Goal: Feedback & Contribution: Leave review/rating

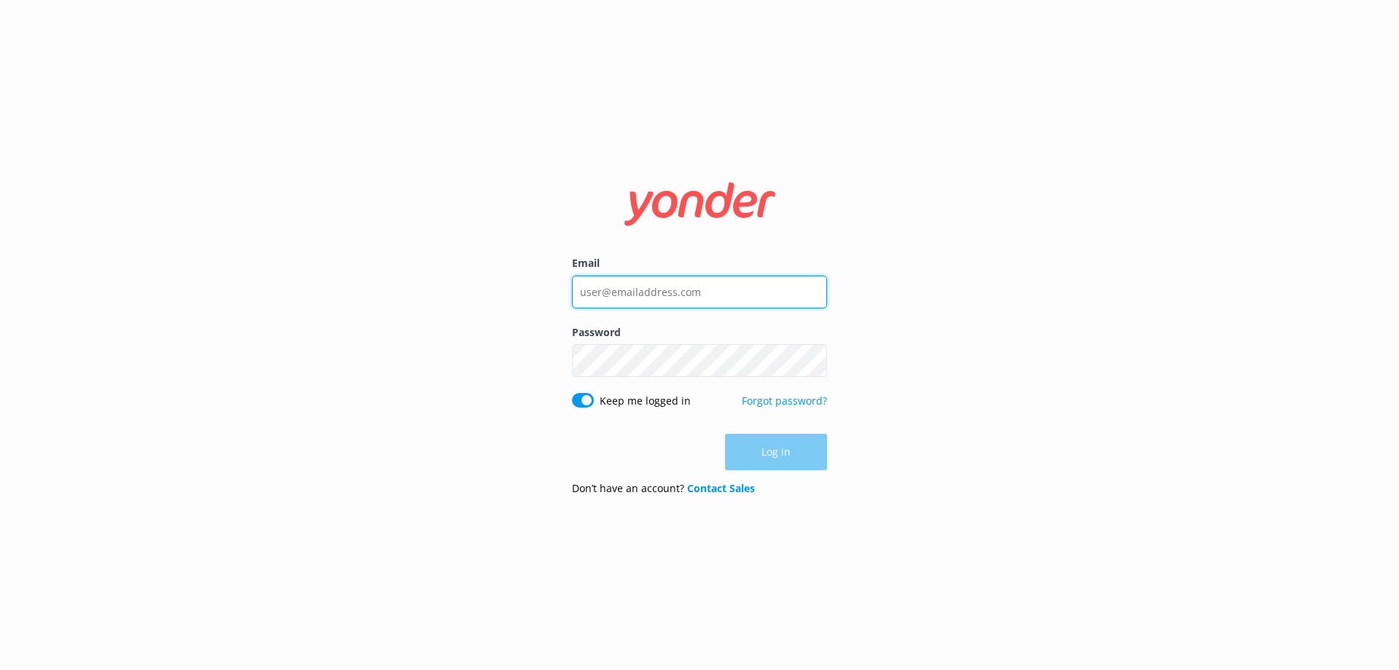
type input "[EMAIL_ADDRESS][DOMAIN_NAME]"
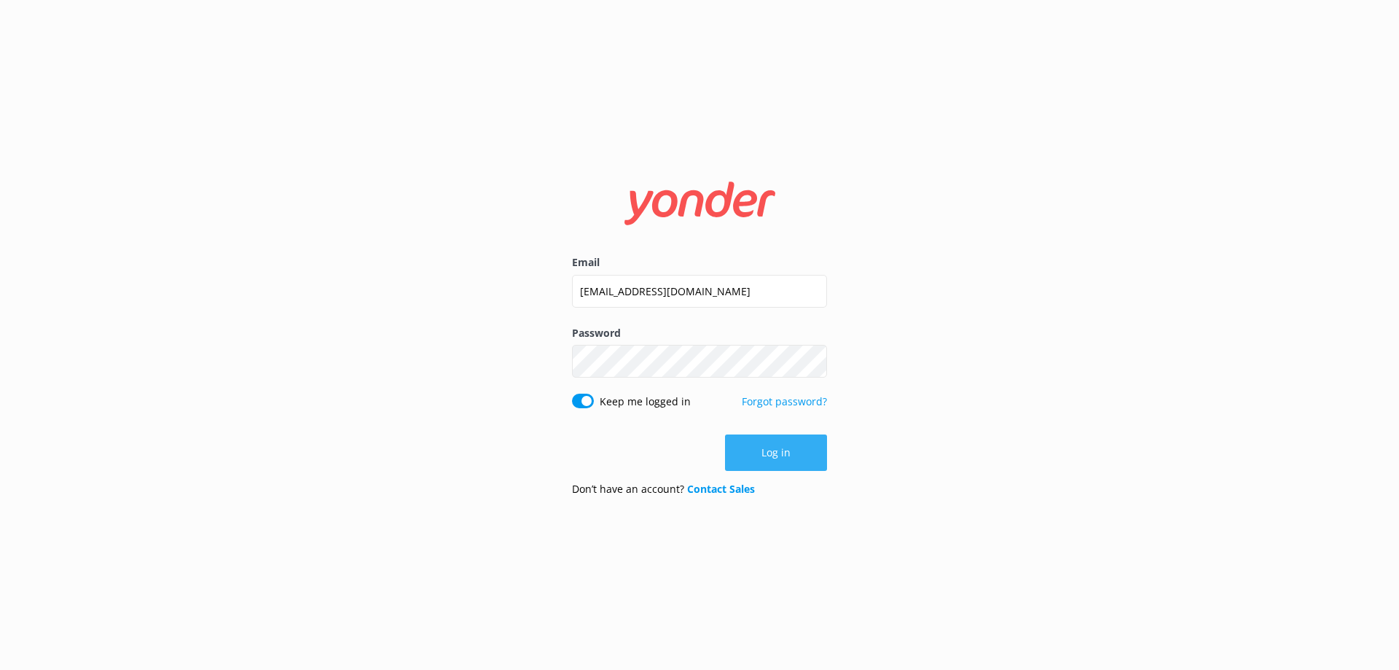
click at [772, 452] on button "Log in" at bounding box center [776, 452] width 102 height 36
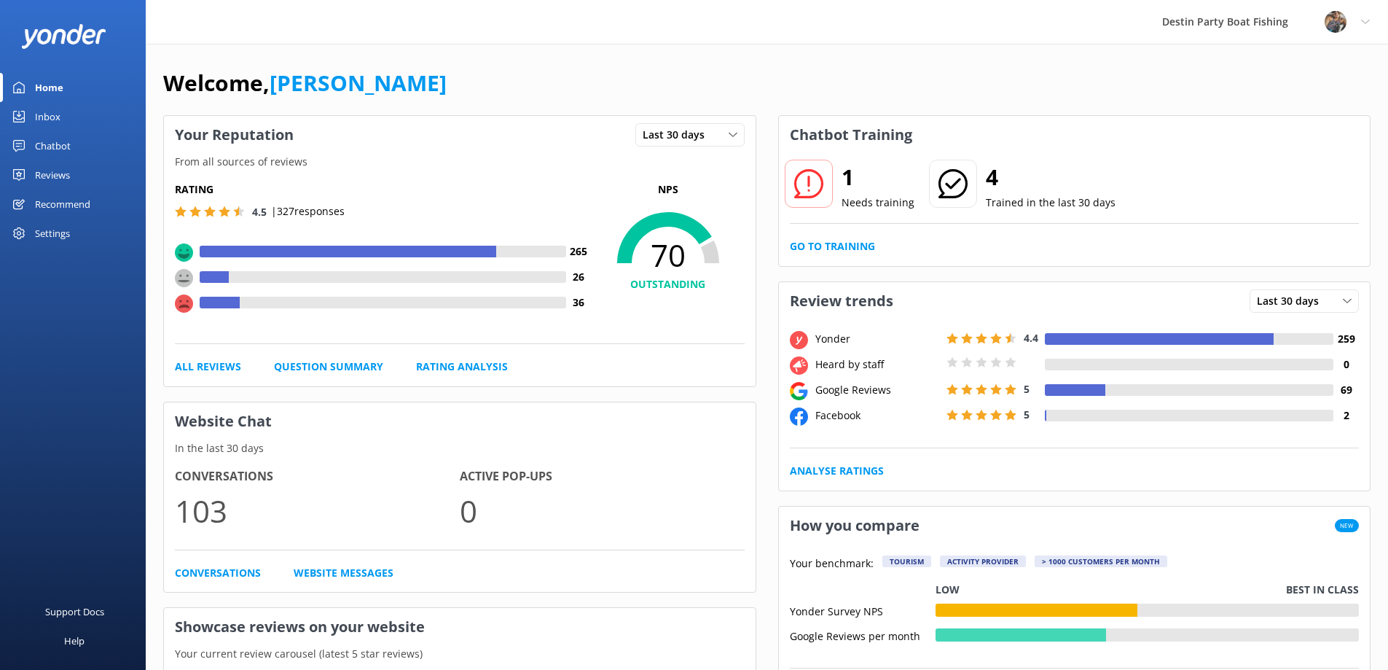
click at [52, 116] on div "Inbox" at bounding box center [48, 116] width 26 height 29
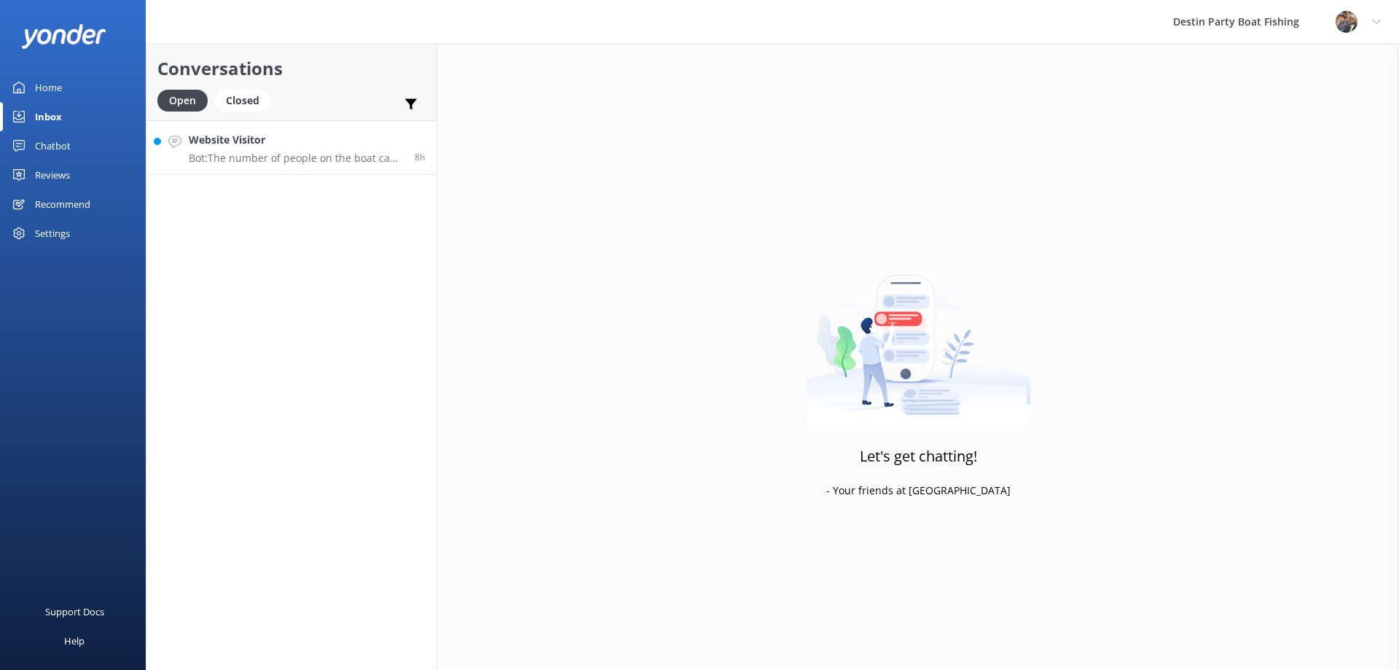
click at [329, 162] on p "Bot: The number of people on the boat can range from 20 to 56, depending on fac…" at bounding box center [296, 158] width 215 height 13
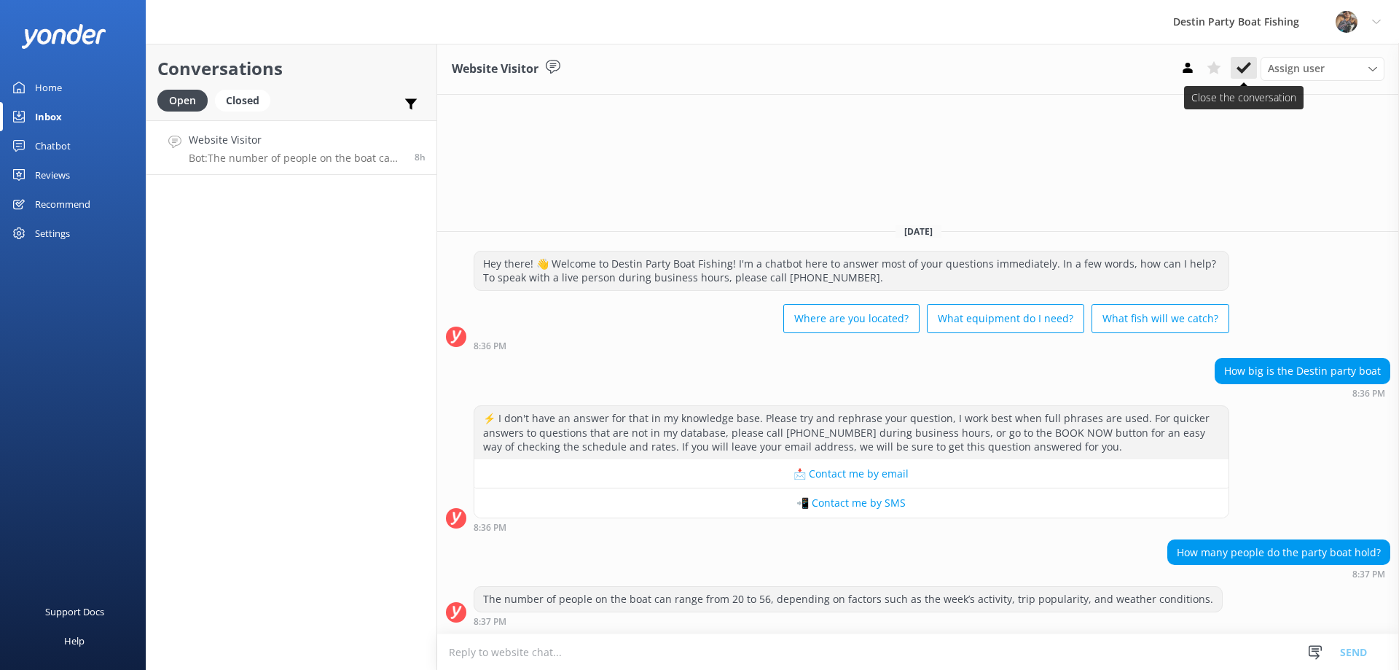
click at [1242, 68] on icon at bounding box center [1244, 67] width 15 height 15
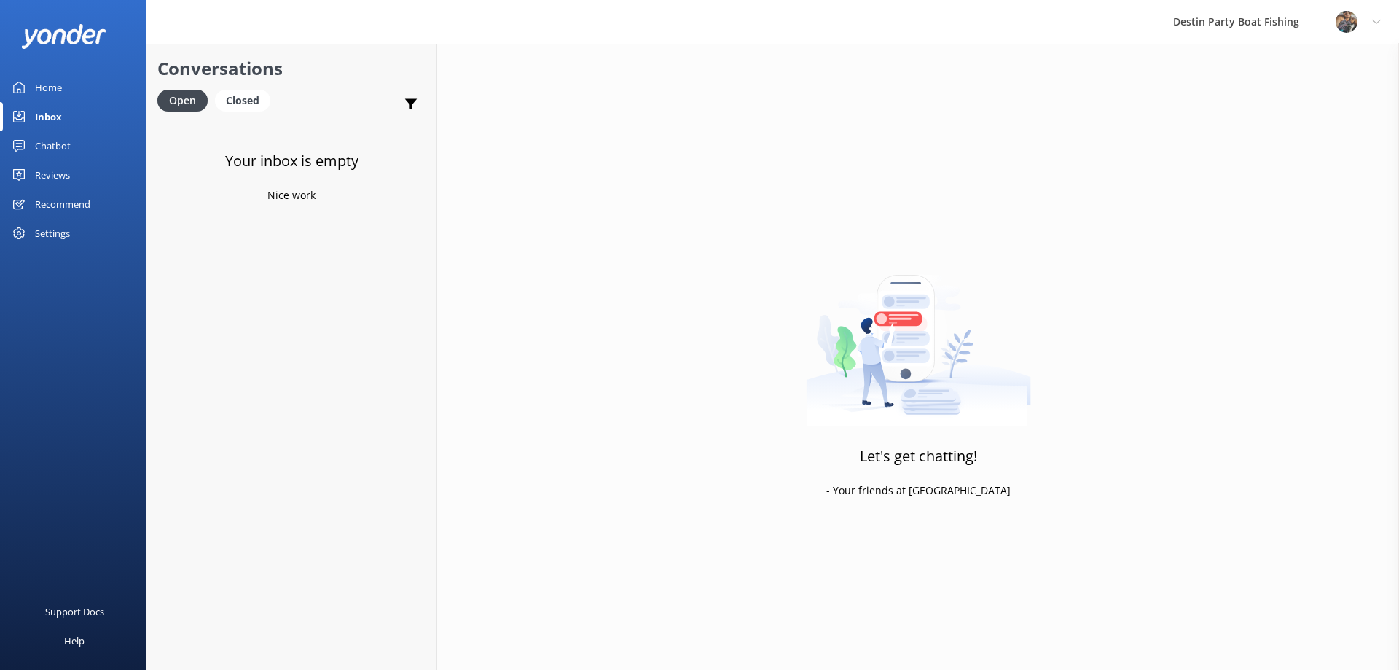
click at [51, 173] on div "Reviews" at bounding box center [52, 174] width 35 height 29
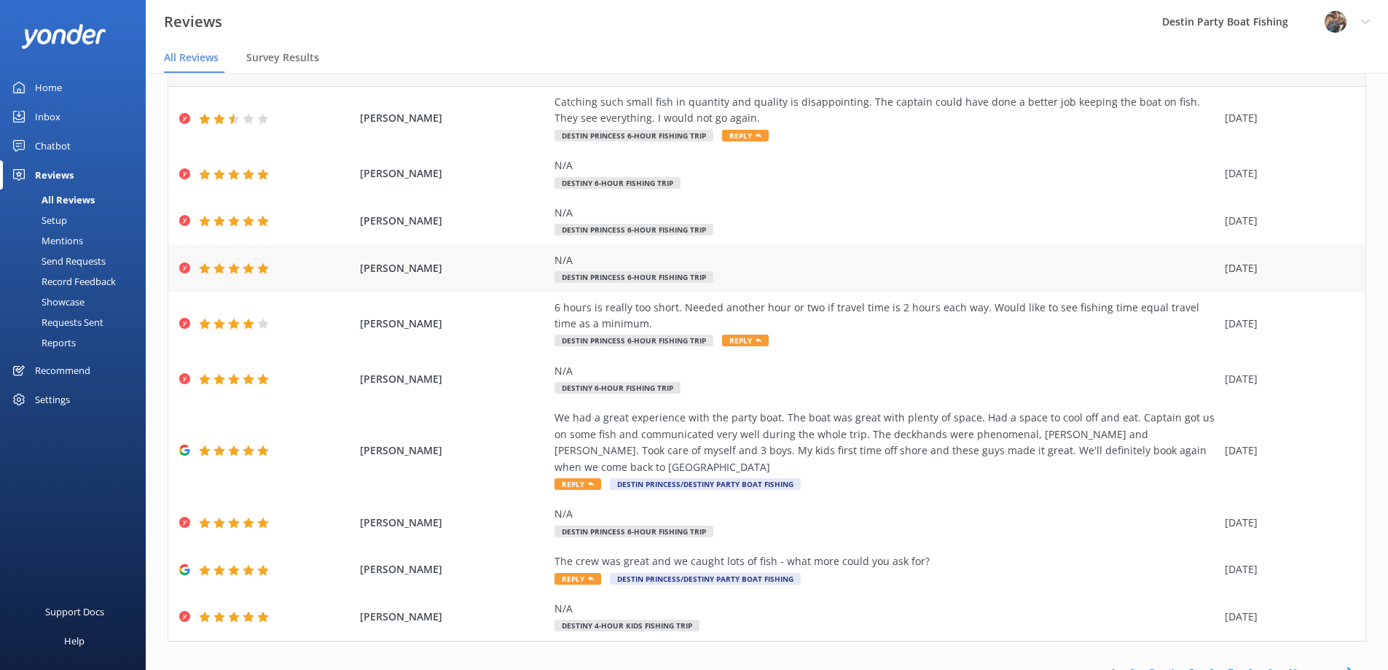
scroll to position [77, 0]
click at [1126, 663] on link "2" at bounding box center [1133, 670] width 20 height 14
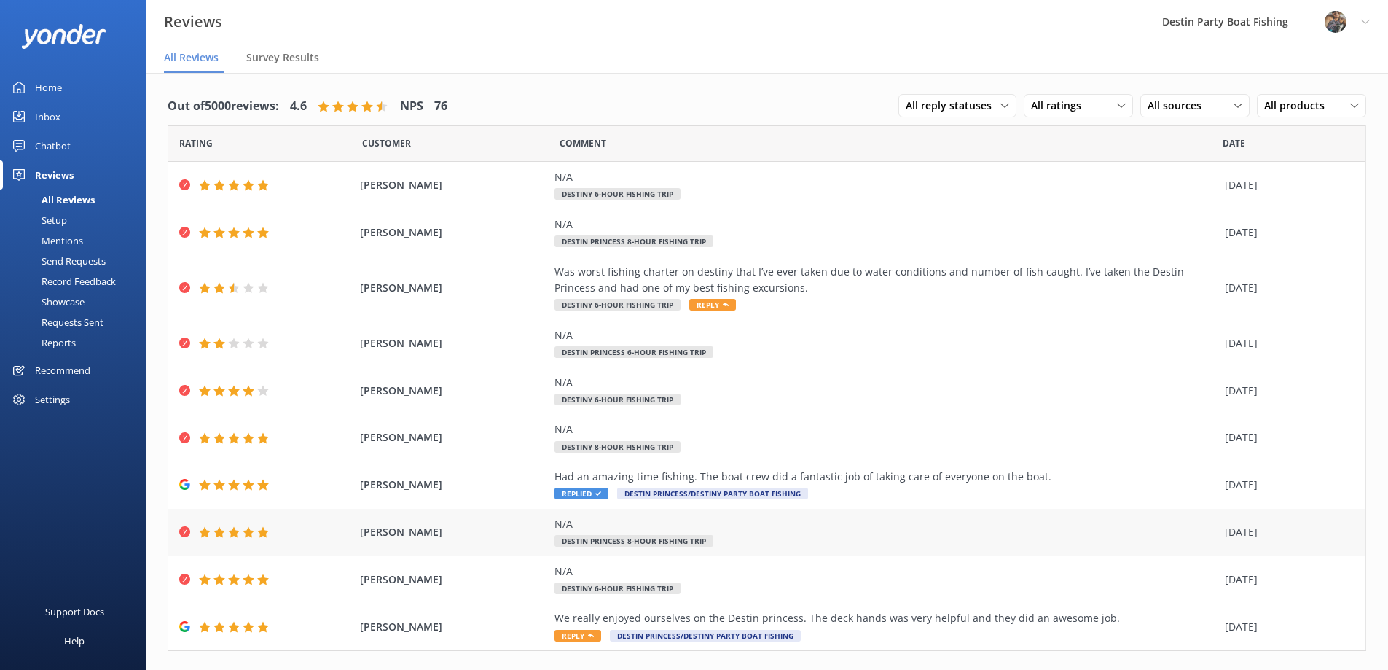
scroll to position [28, 0]
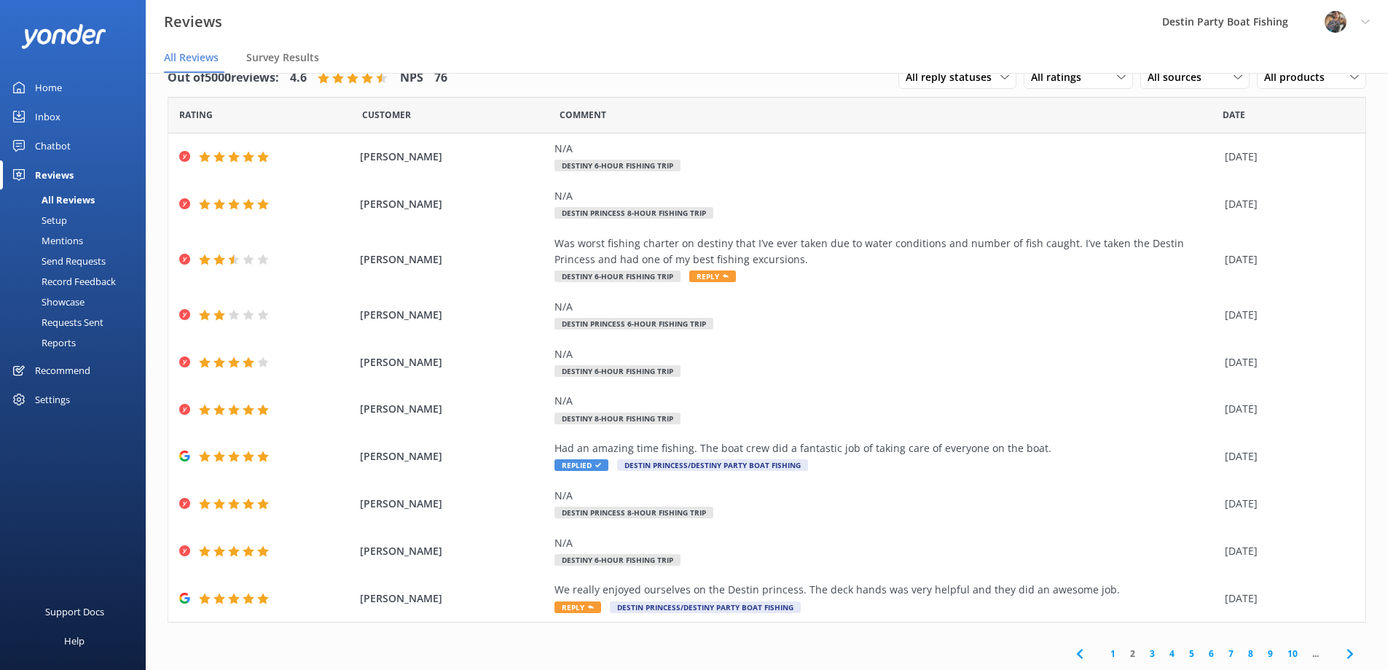
click at [1143, 651] on link "3" at bounding box center [1153, 653] width 20 height 14
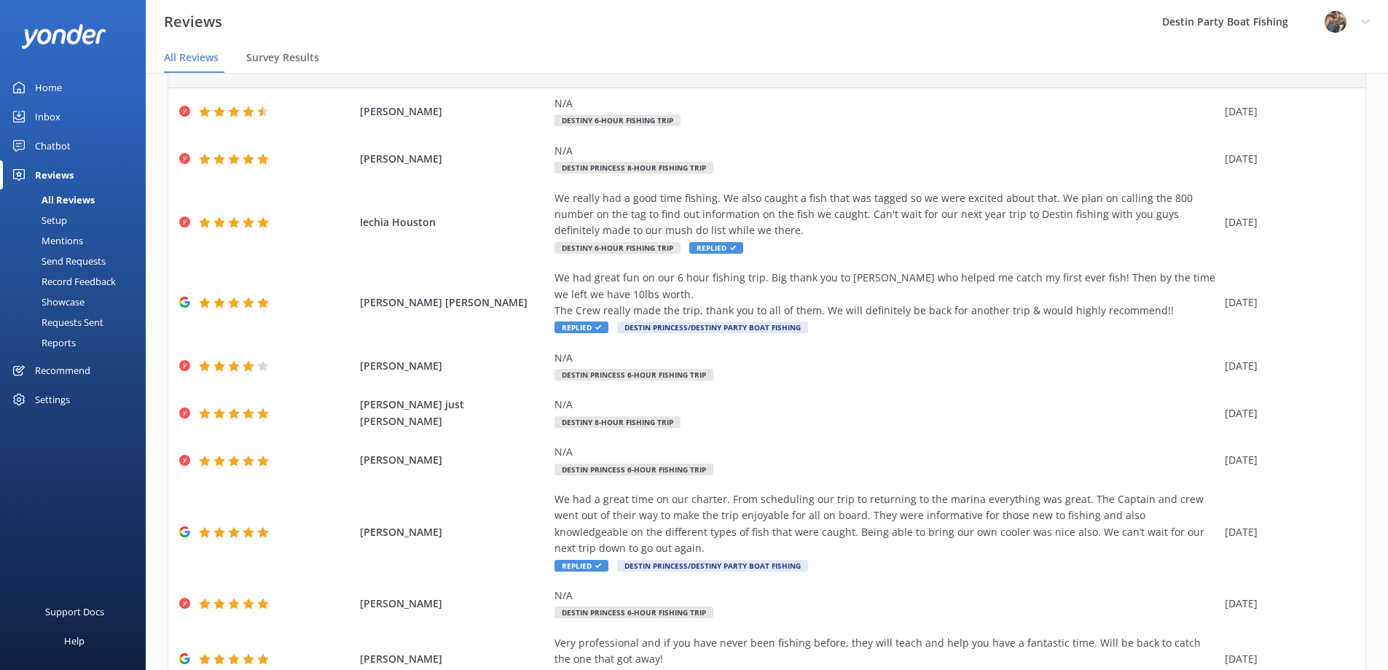
scroll to position [143, 0]
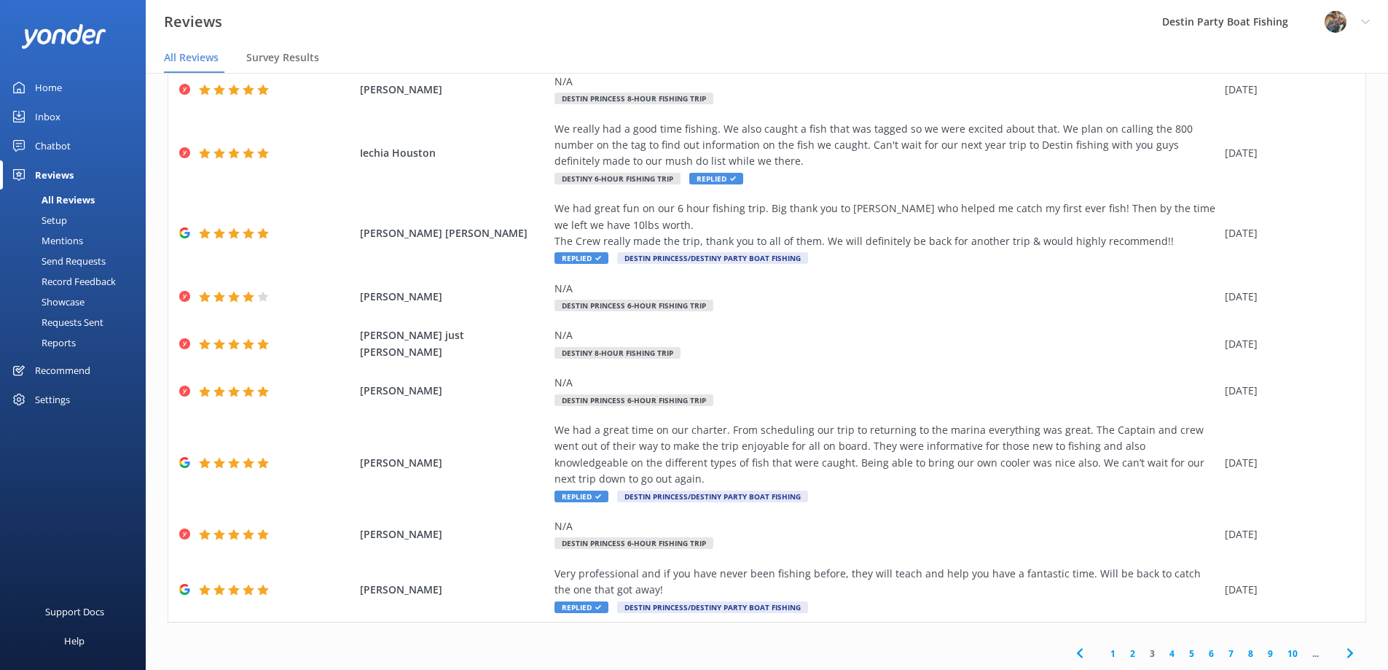
click at [1123, 654] on link "2" at bounding box center [1133, 653] width 20 height 14
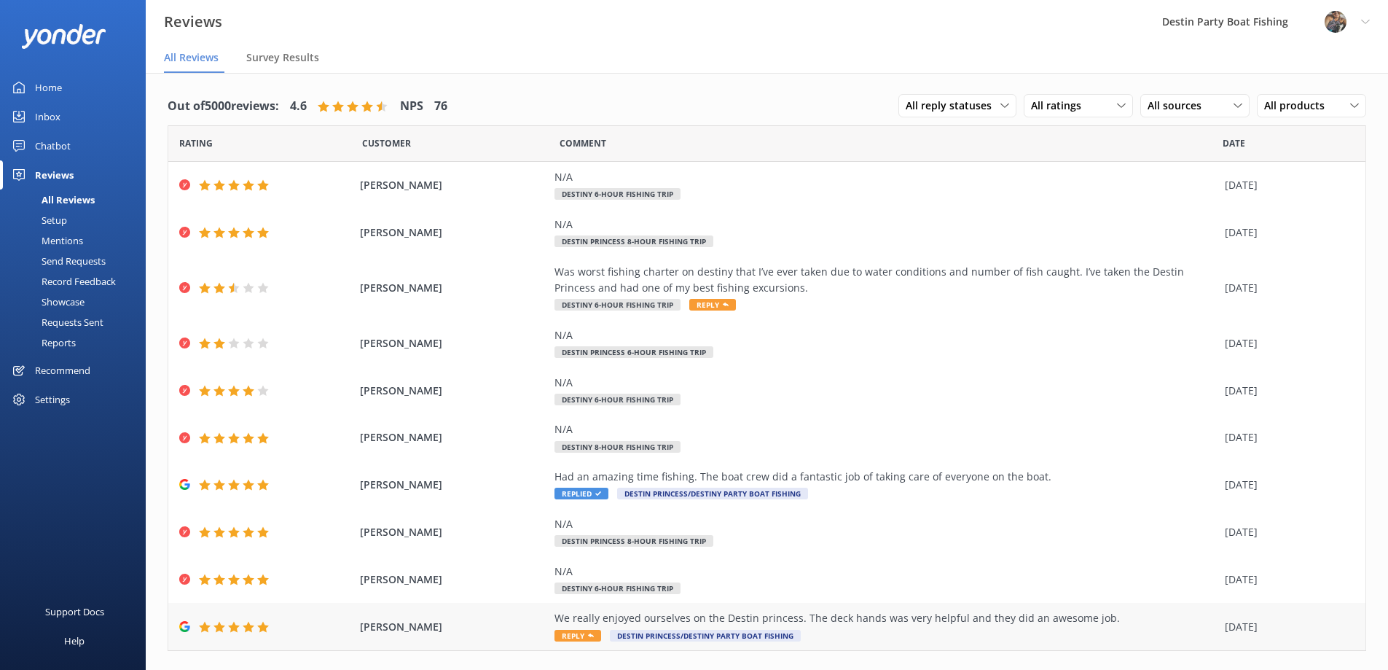
click at [588, 635] on use at bounding box center [591, 635] width 6 height 4
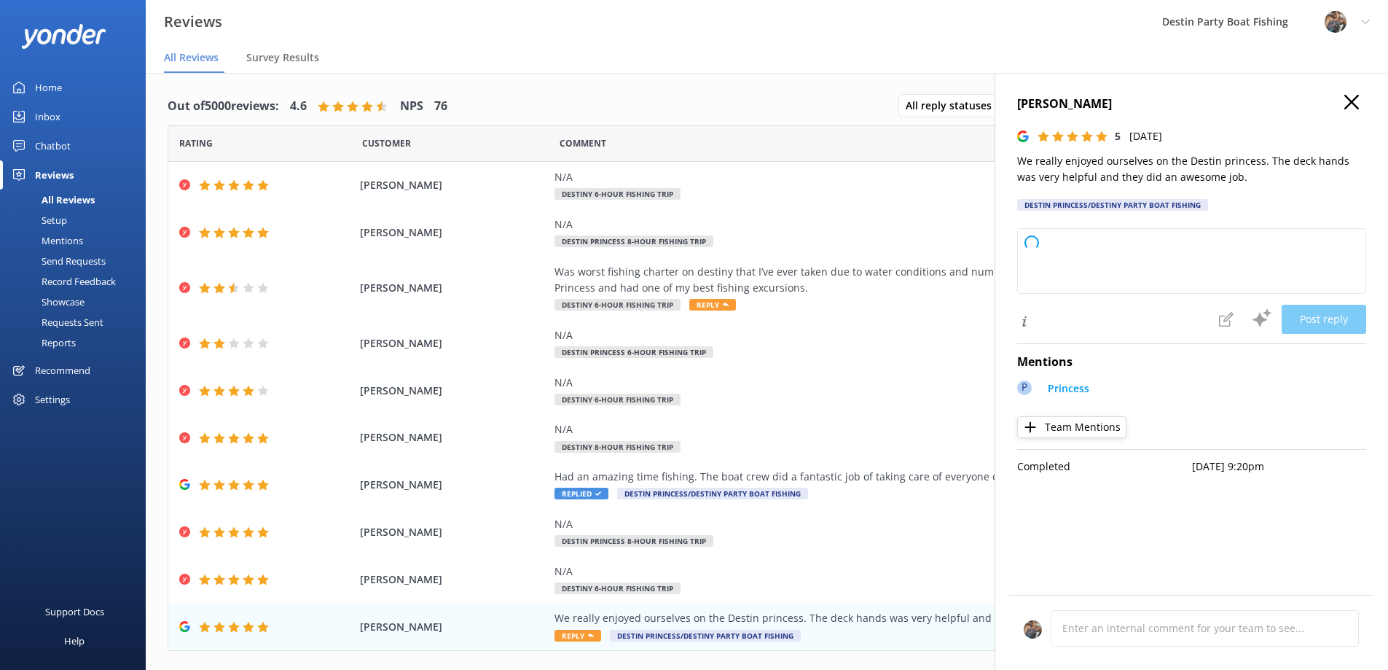
type textarea "Thank you so much for your wonderful review! We're thrilled to hear you had a g…"
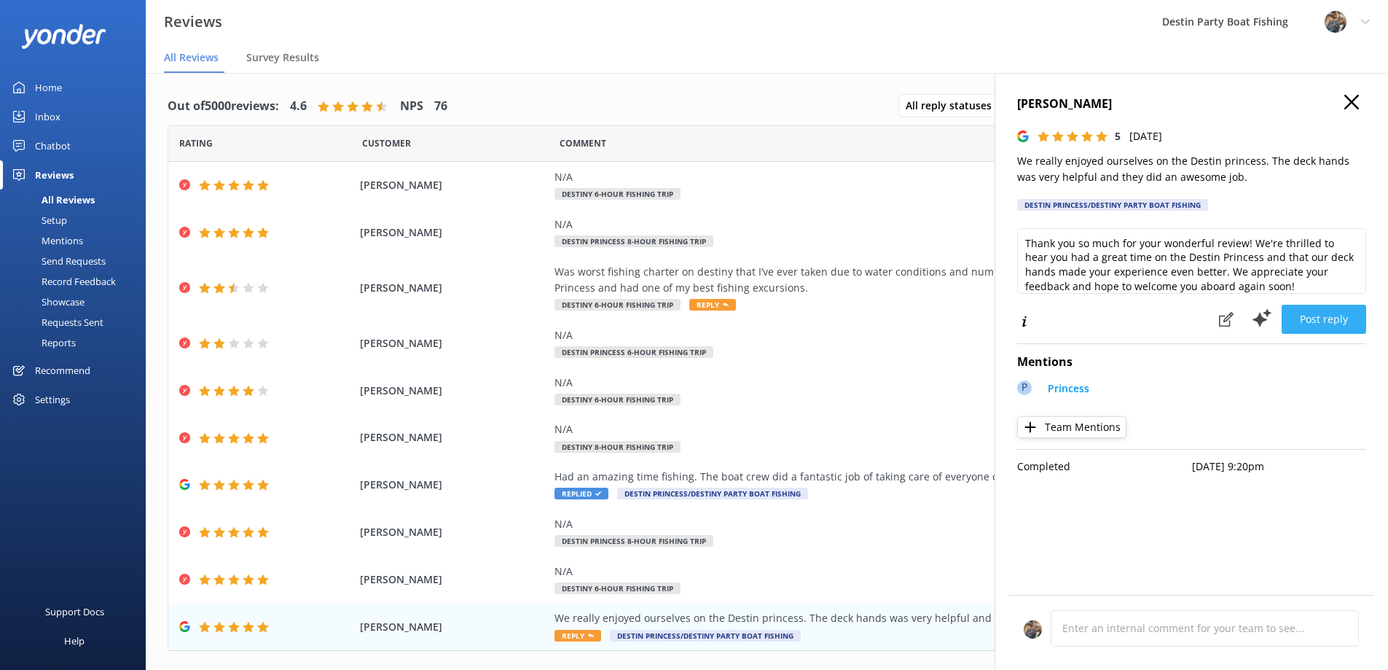
click at [1313, 312] on button "Post reply" at bounding box center [1324, 319] width 85 height 29
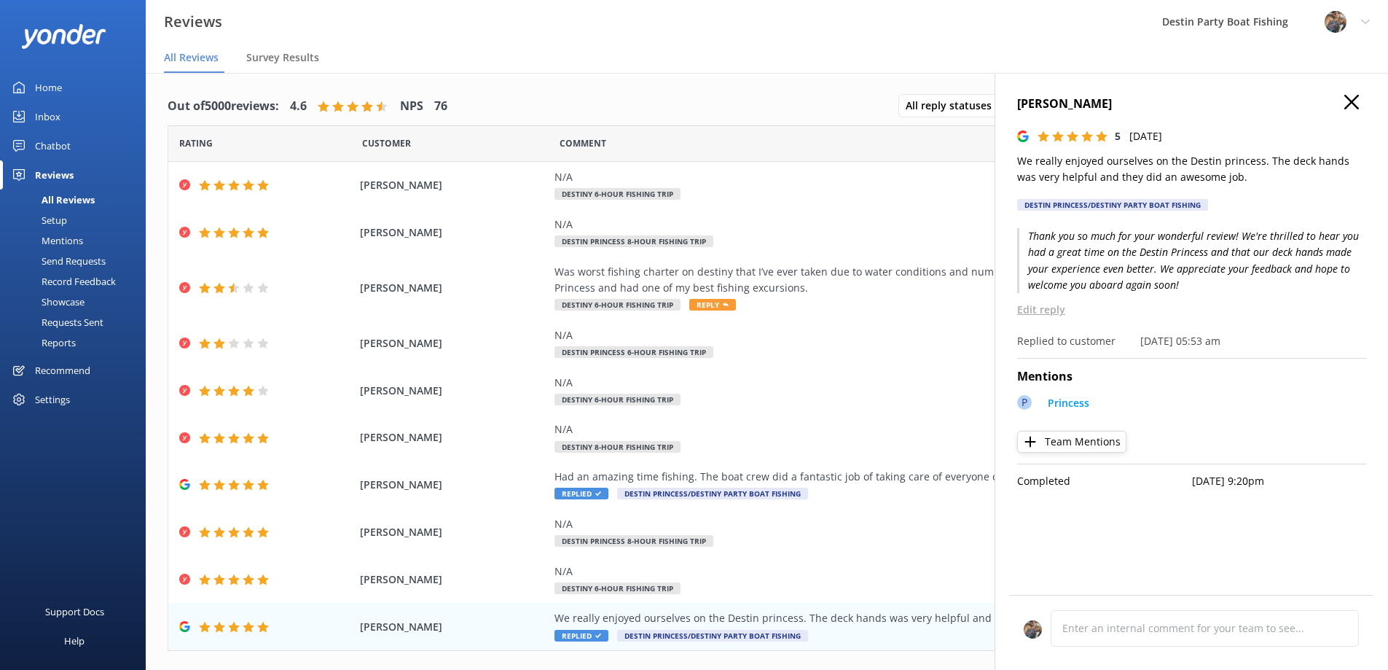
click at [1347, 102] on icon at bounding box center [1351, 102] width 15 height 15
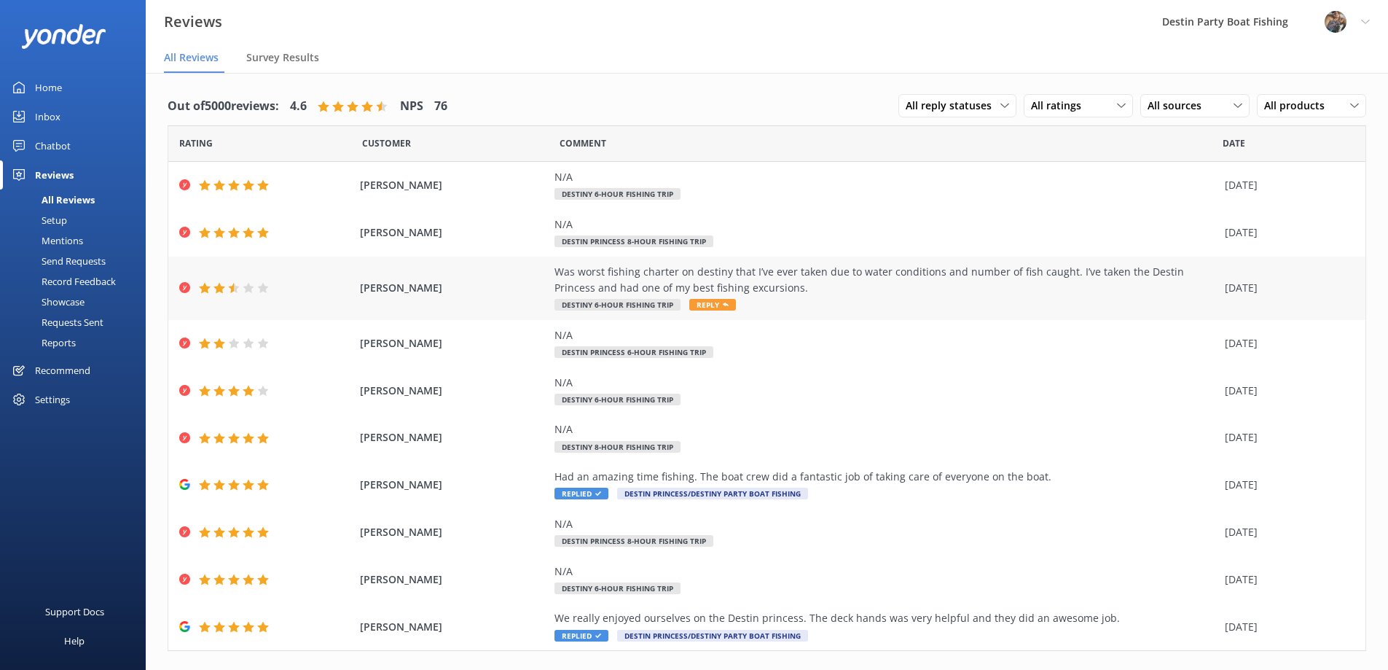
click at [709, 304] on span "Reply" at bounding box center [712, 305] width 47 height 12
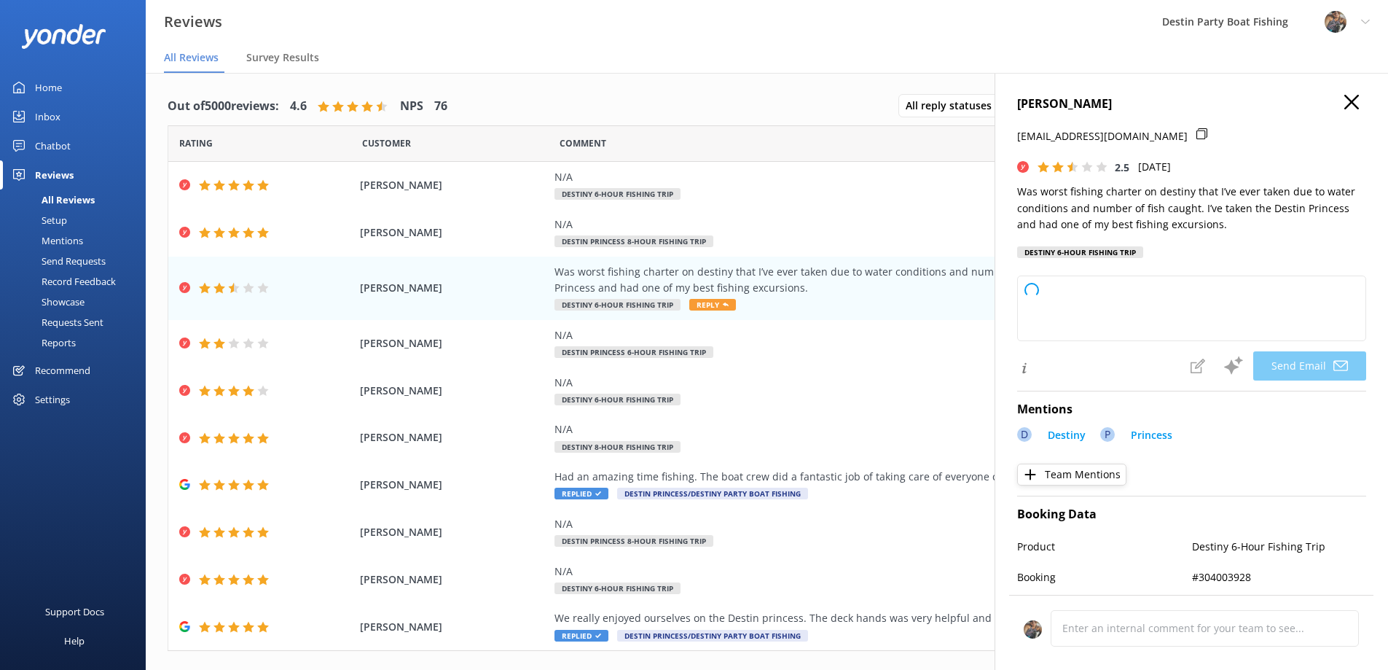
type textarea "Hi [PERSON_NAME], Thank you for sharing your feedback. We’re sorry to hear that…"
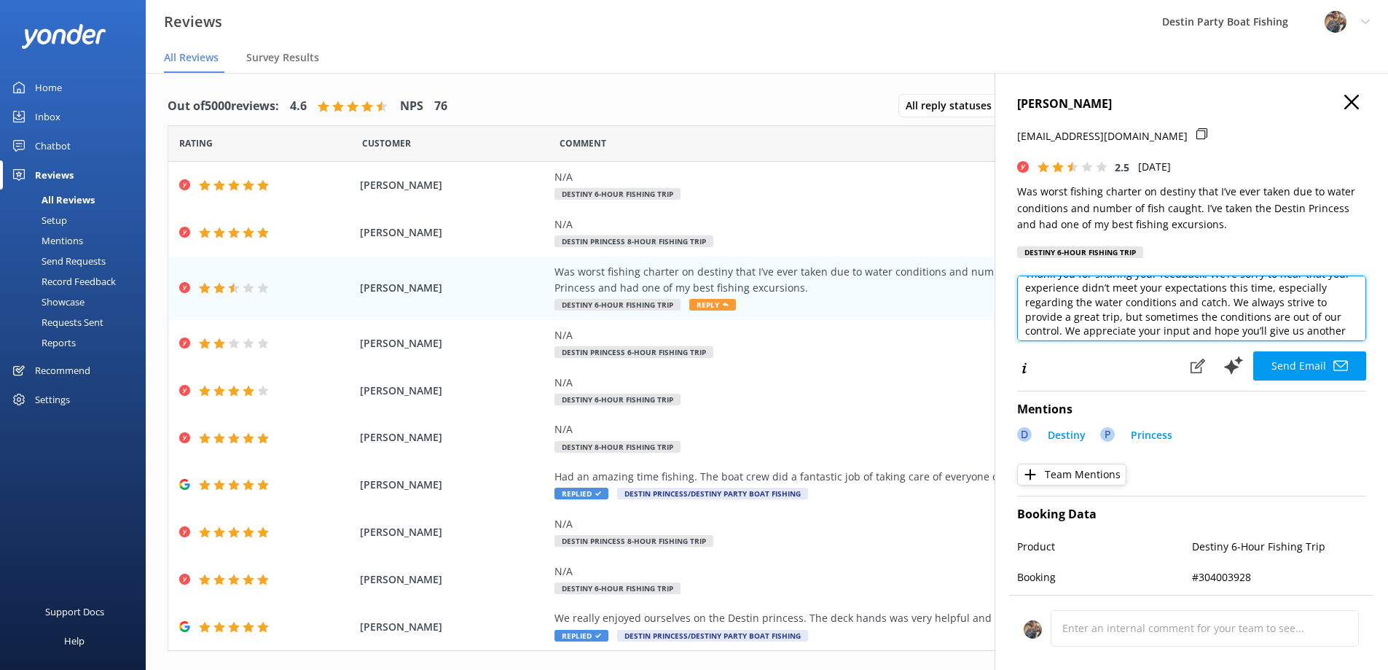
scroll to position [58, 0]
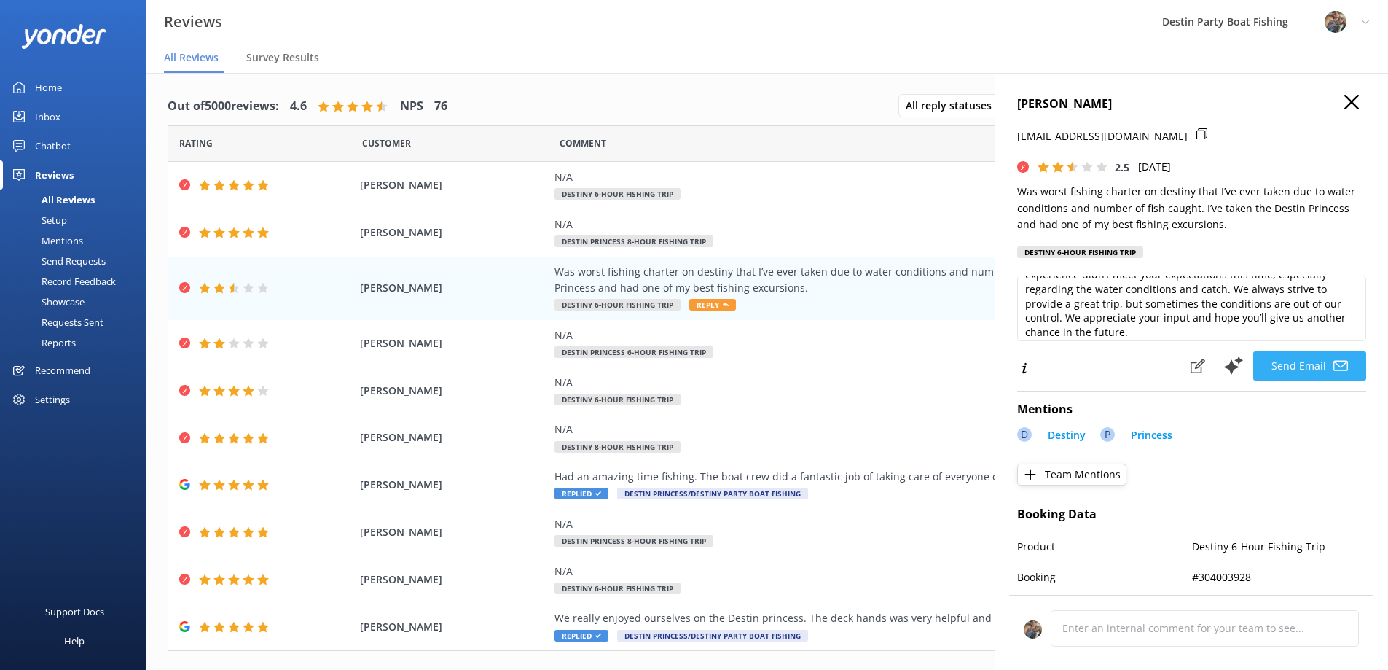
click at [1270, 367] on button "Send Email" at bounding box center [1309, 365] width 113 height 29
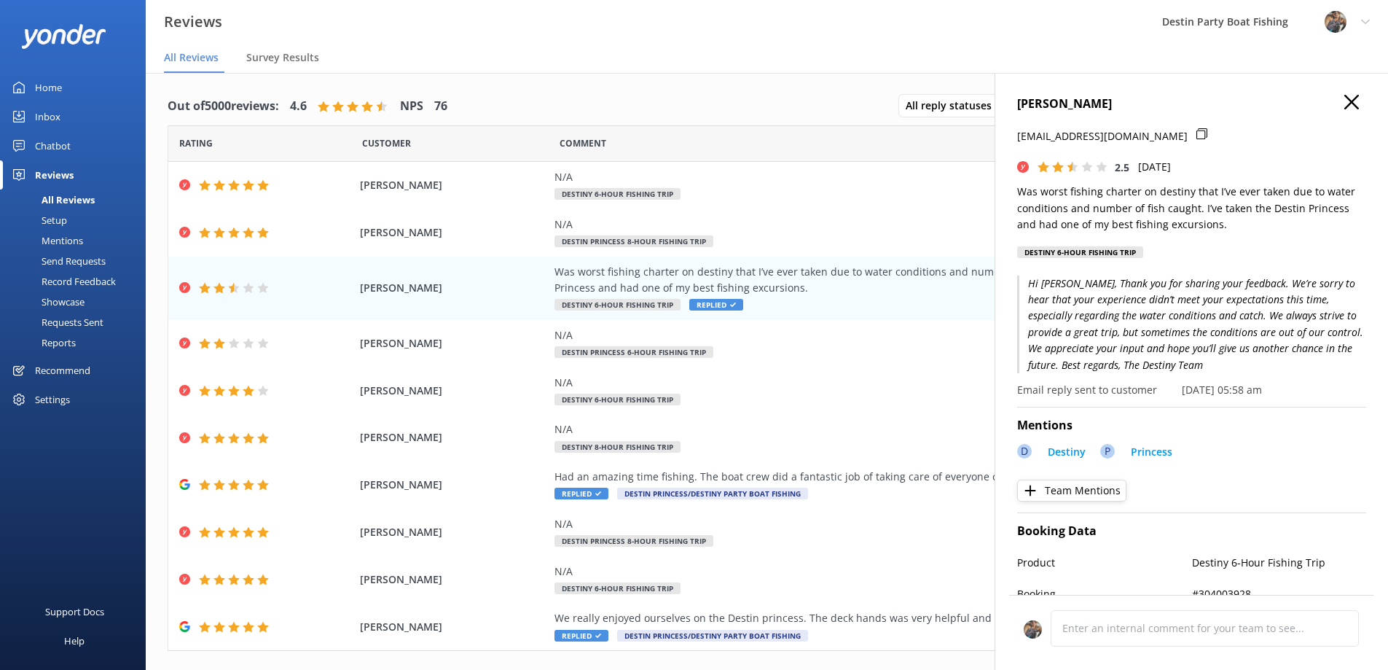
click at [1344, 102] on icon at bounding box center [1351, 102] width 15 height 15
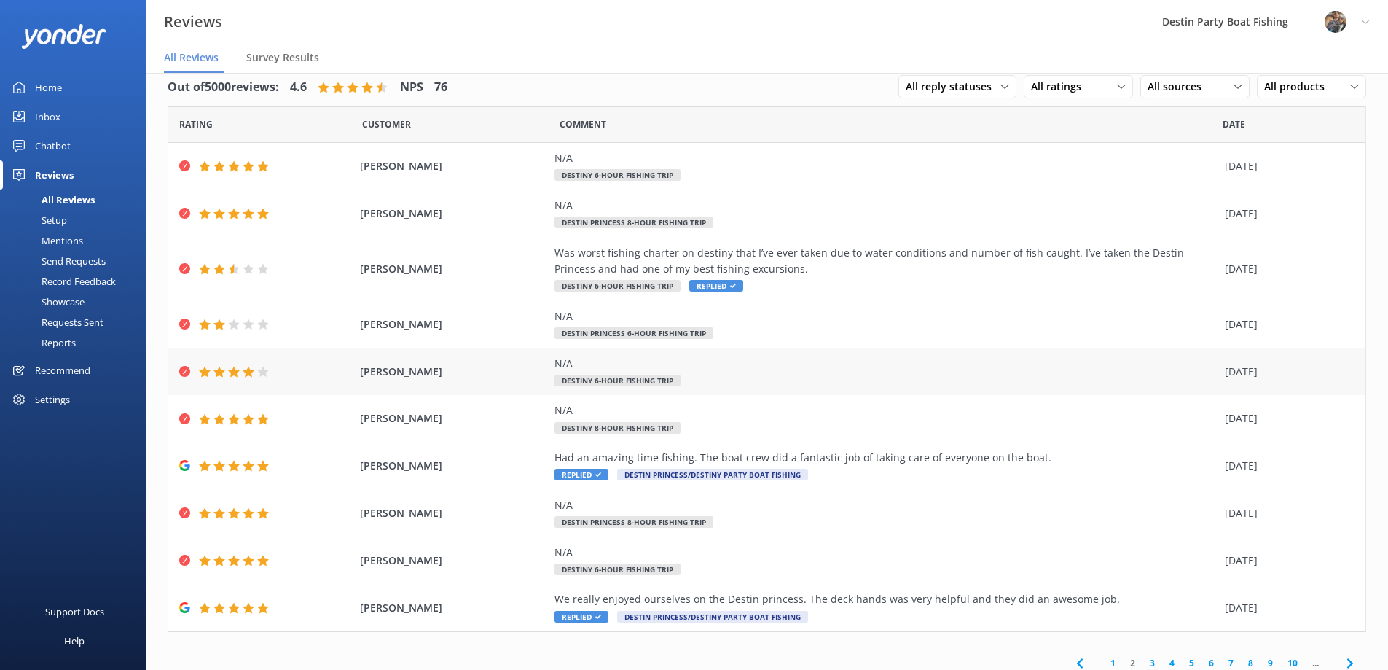
scroll to position [28, 0]
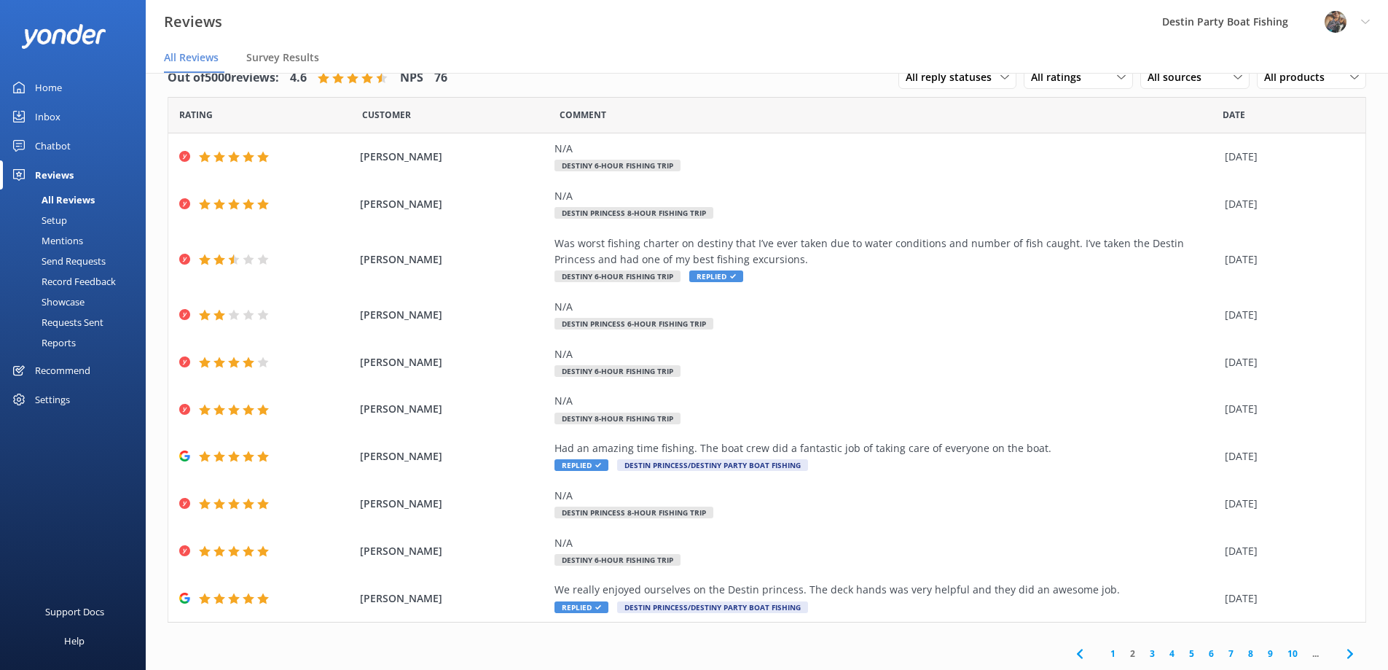
click at [1103, 649] on link "1" at bounding box center [1113, 653] width 20 height 14
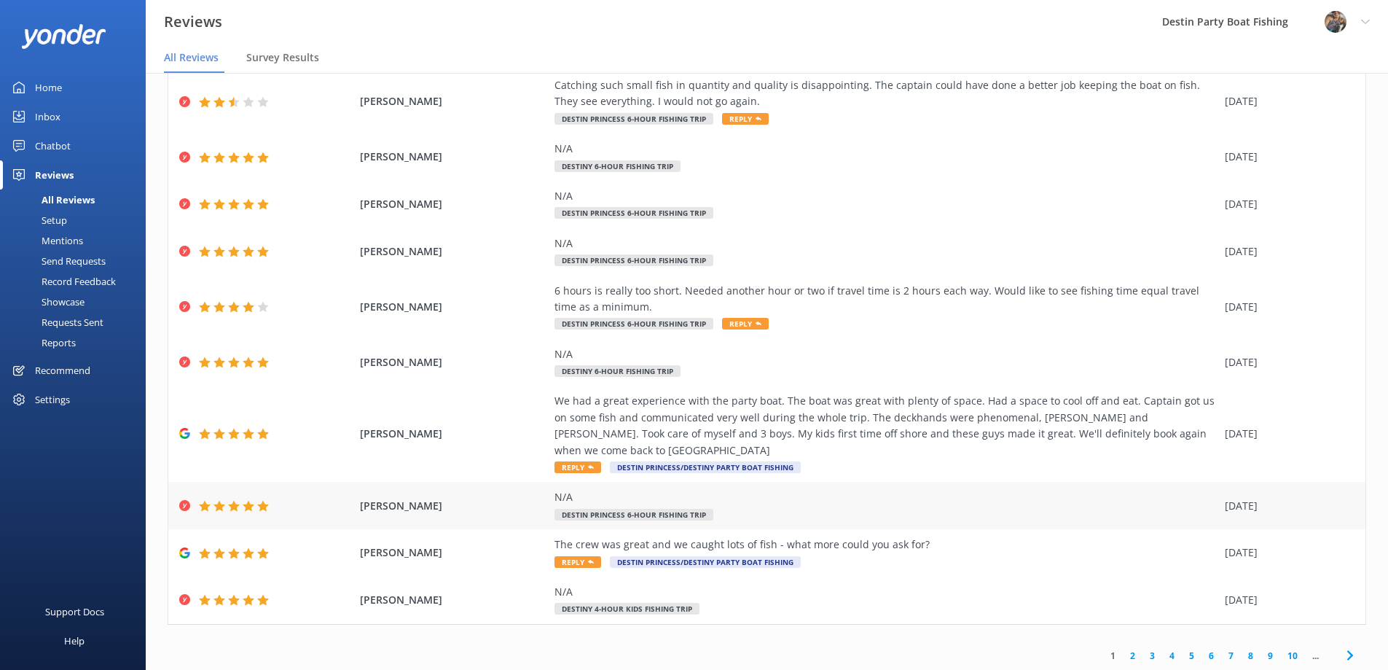
scroll to position [29, 0]
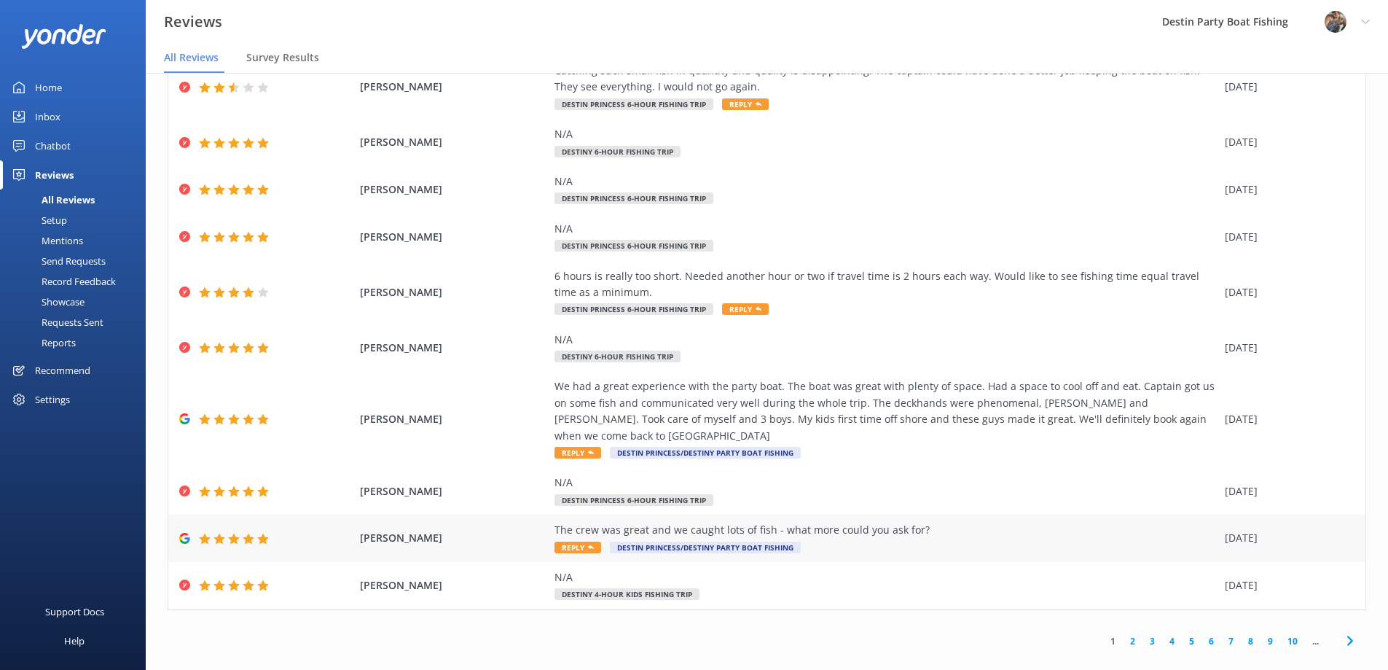
click at [569, 541] on span "Reply" at bounding box center [577, 547] width 47 height 12
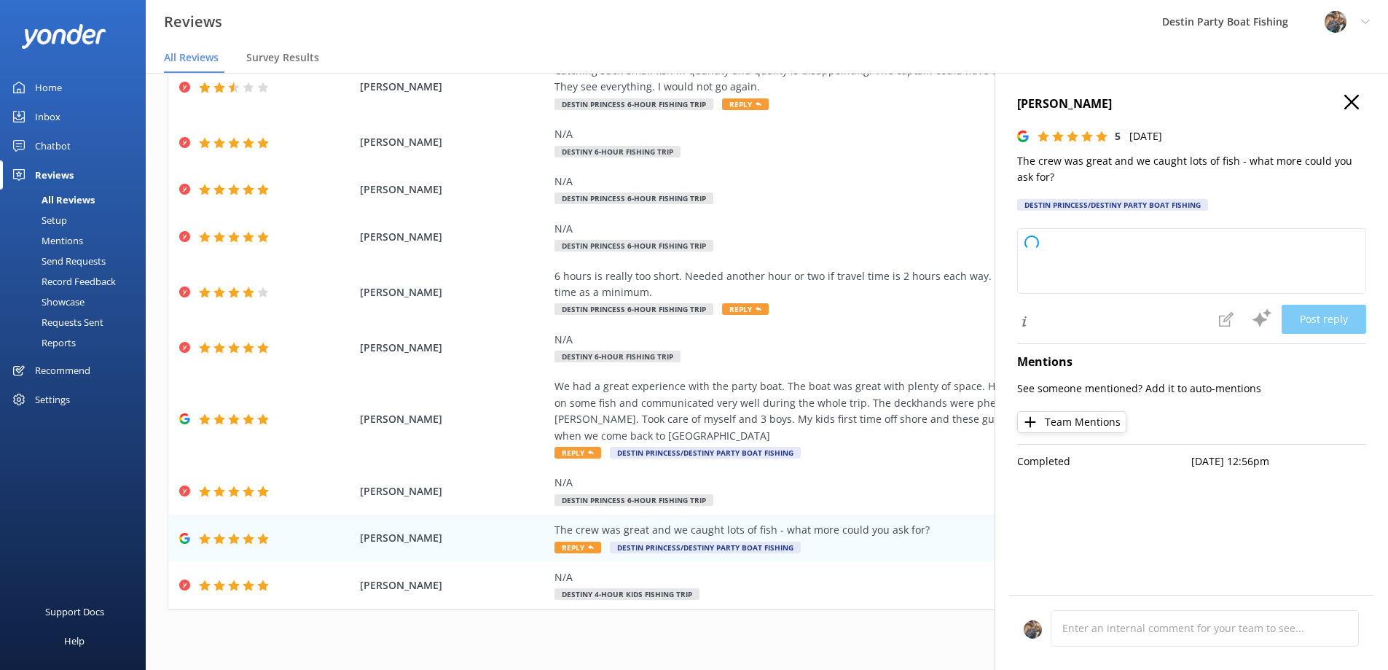
type textarea "Thank you so much for your wonderful review! We're thrilled you had a great tim…"
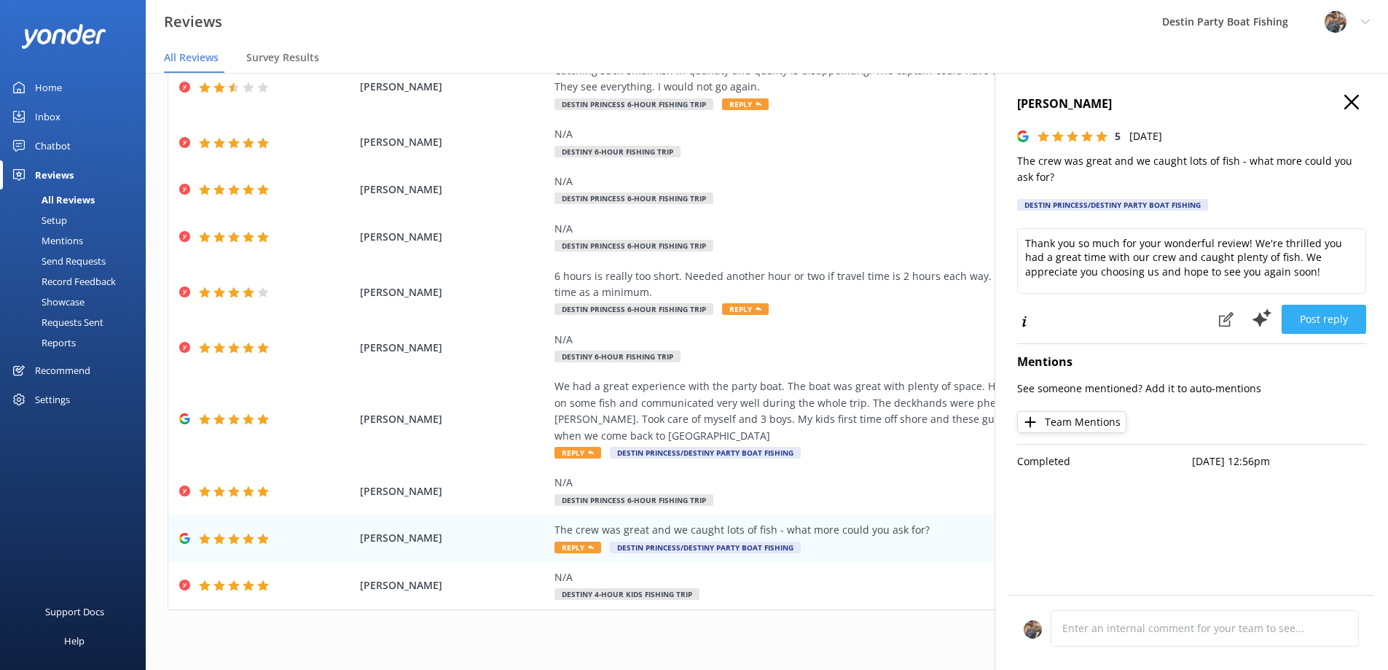
click at [1315, 318] on button "Post reply" at bounding box center [1324, 319] width 85 height 29
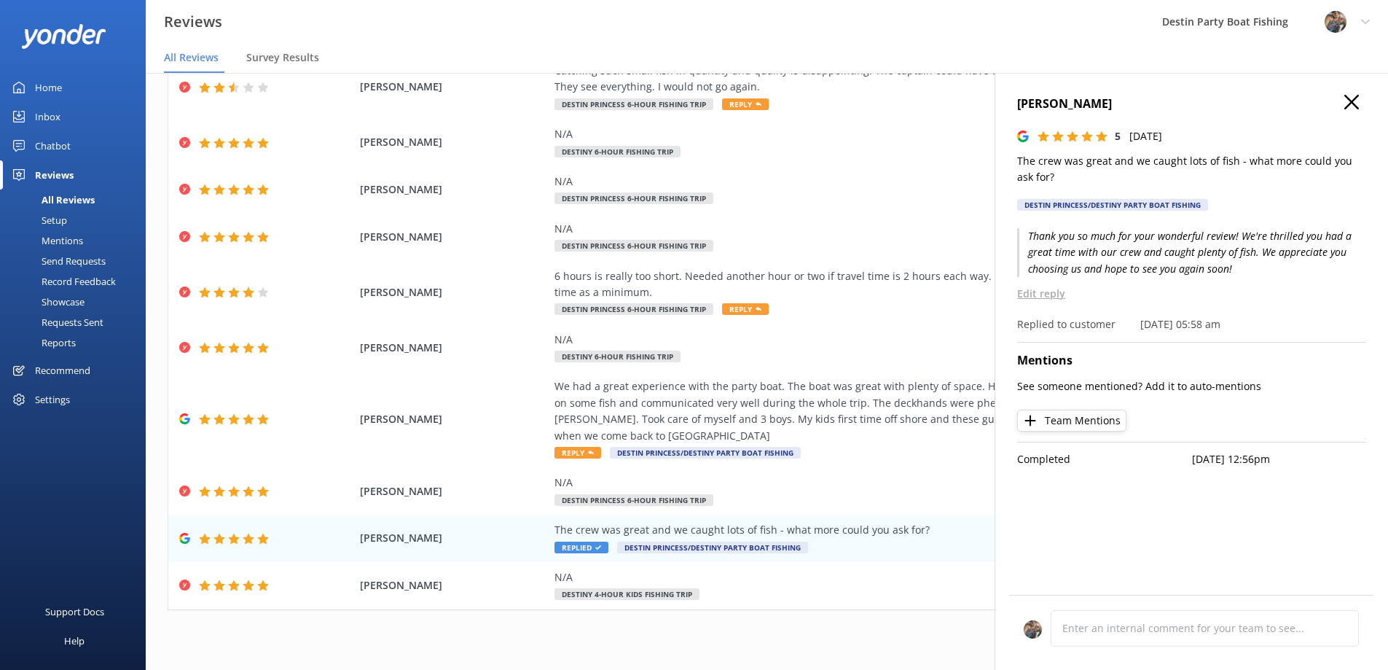
click at [1350, 97] on icon at bounding box center [1351, 102] width 15 height 15
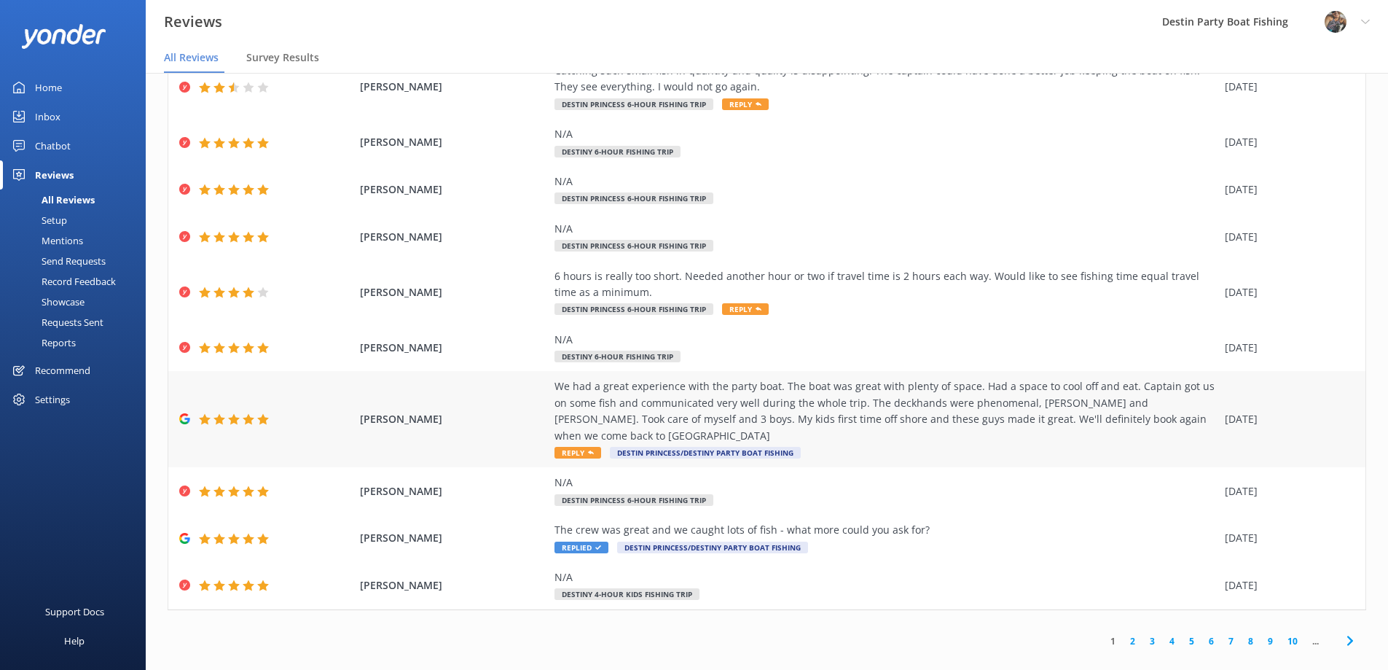
click at [578, 447] on span "Reply" at bounding box center [577, 453] width 47 height 12
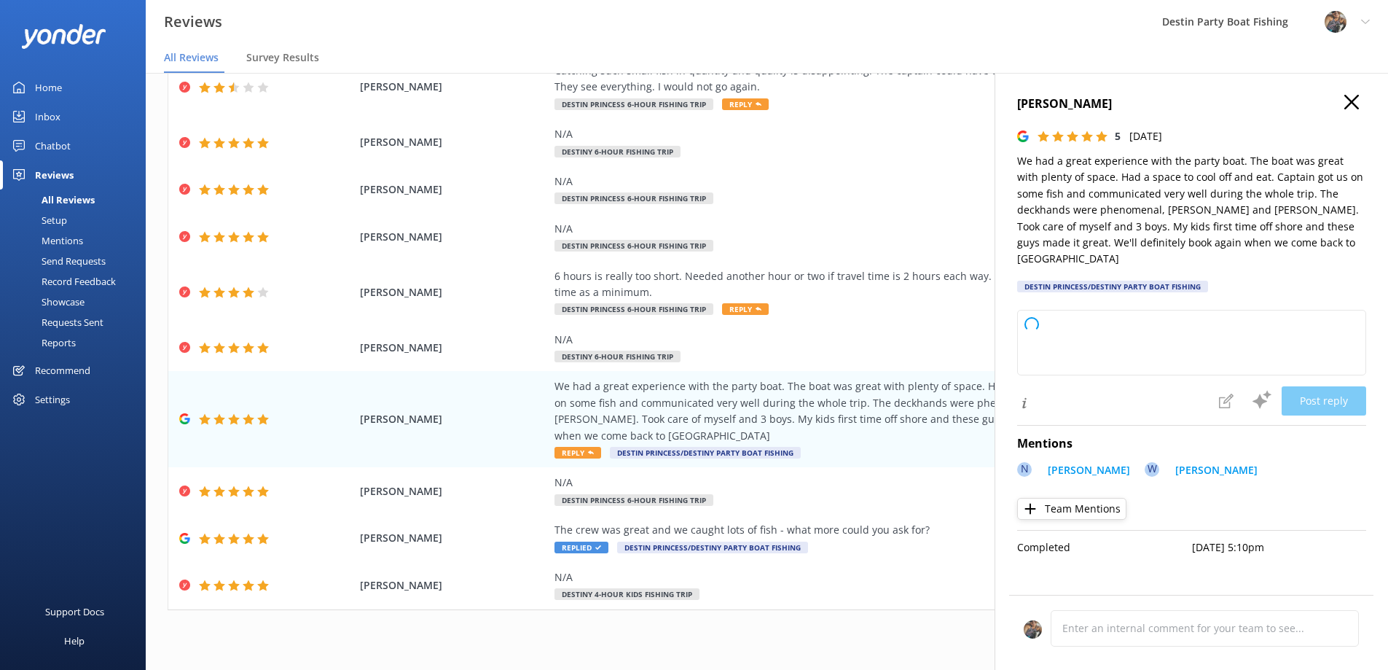
type textarea "Thank you so much for your wonderful review! We’re thrilled to hear you and you…"
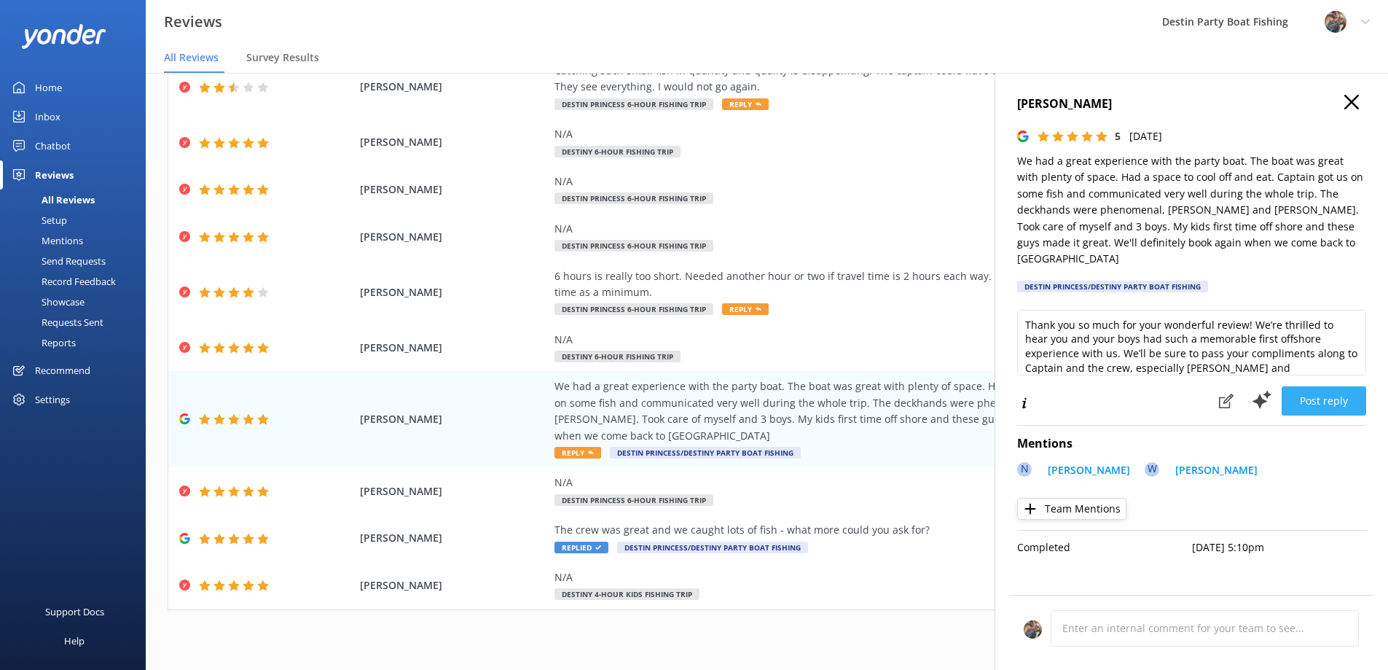
click at [1330, 386] on button "Post reply" at bounding box center [1324, 400] width 85 height 29
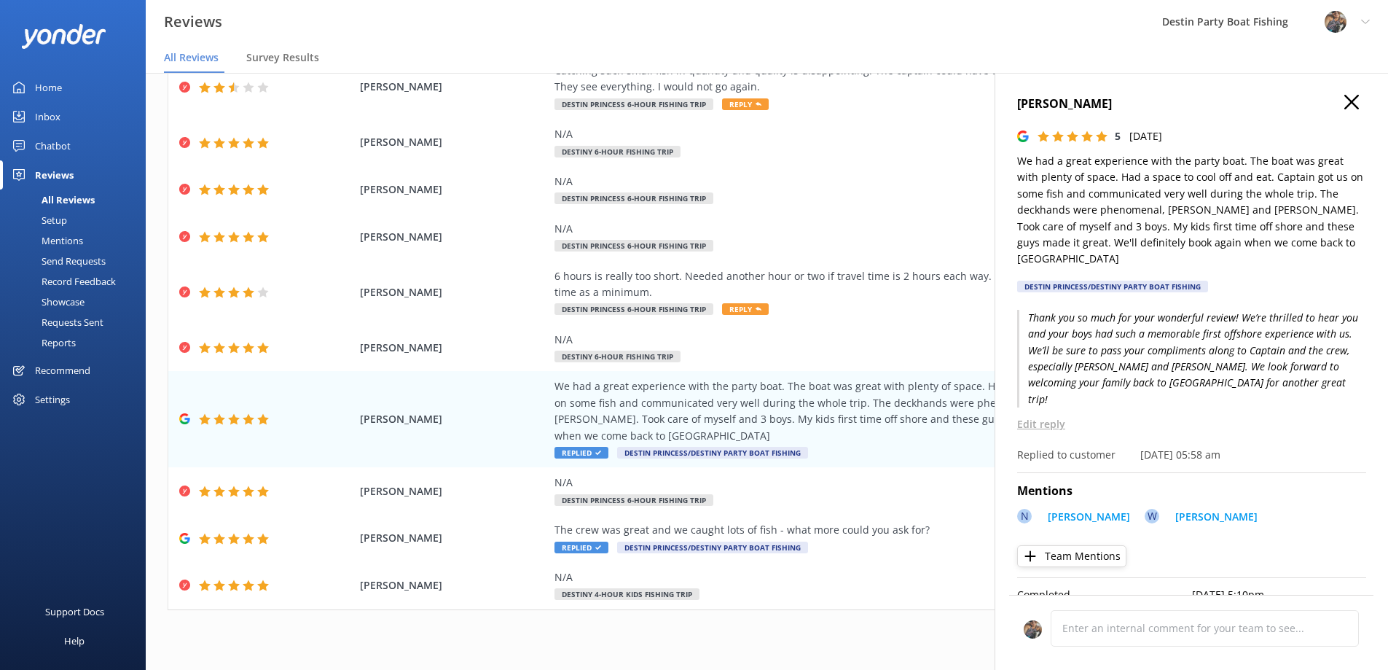
click at [1347, 103] on icon at bounding box center [1351, 102] width 15 height 15
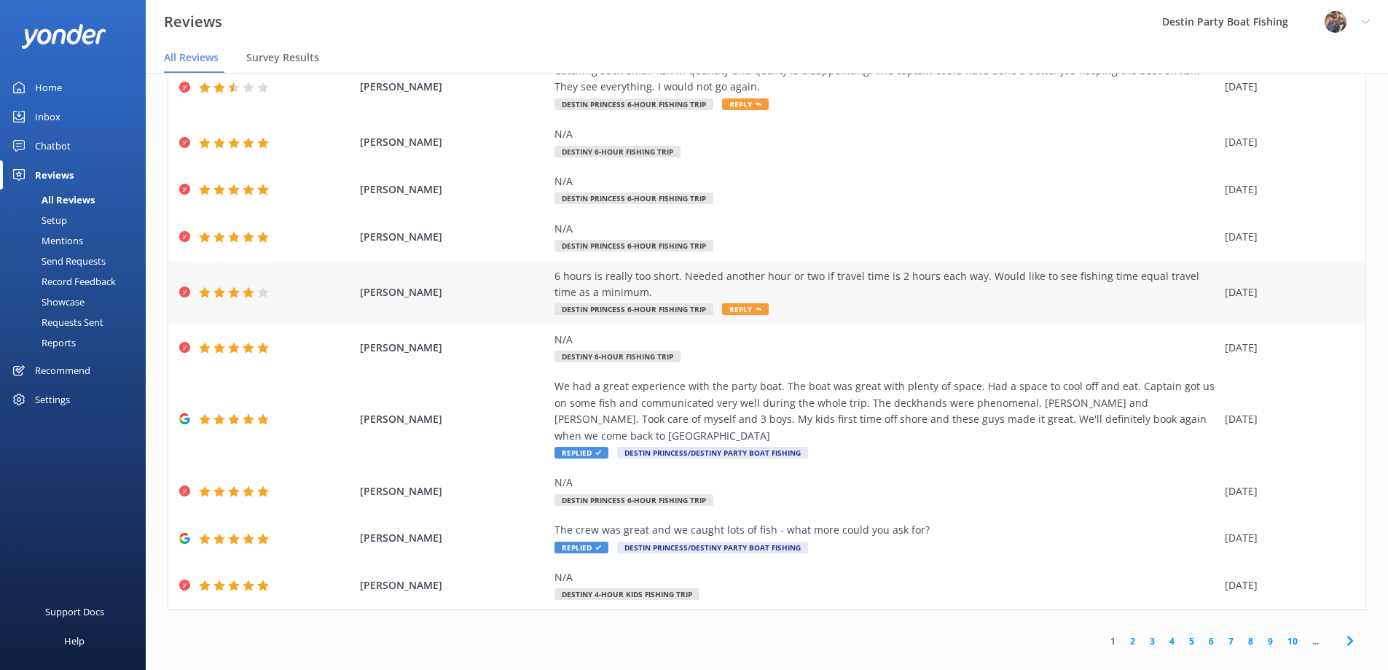
click at [738, 309] on span "Reply" at bounding box center [745, 309] width 47 height 12
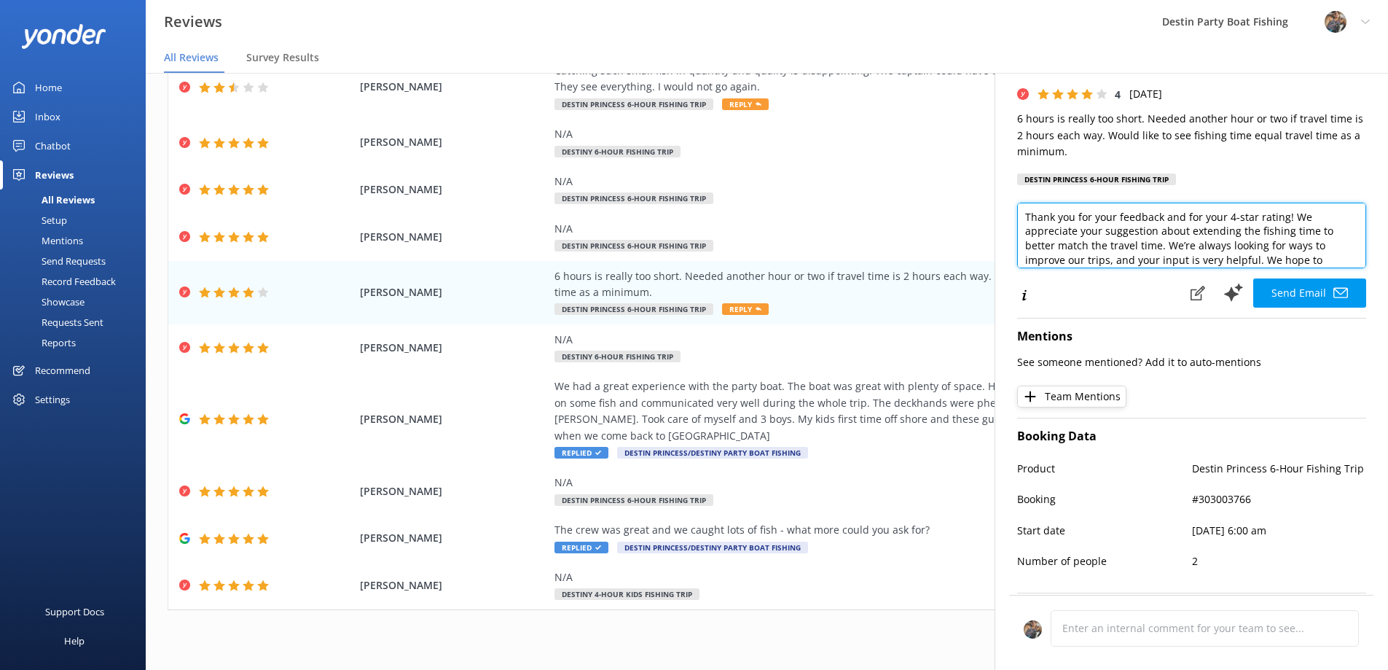
click at [1236, 227] on textarea "Hi [PERSON_NAME], Thank you for your feedback and for your 4-star rating! We ap…" at bounding box center [1191, 236] width 349 height 66
click at [1147, 232] on textarea "Hi [PERSON_NAME], Thank you for your feedback and for your 4-star rating! Gener…" at bounding box center [1191, 236] width 349 height 66
click at [1335, 216] on textarea "Hi [PERSON_NAME], Thank you for your feedback and for your 4-star rating! Gener…" at bounding box center [1191, 236] width 349 height 66
click at [1134, 230] on textarea "Hi [PERSON_NAME], Thank you for your feedback and for your 4-star rating! Gener…" at bounding box center [1191, 236] width 349 height 66
click at [1110, 225] on textarea "Hi [PERSON_NAME], Thank you for your feedback and for your 4-star rating! Gener…" at bounding box center [1191, 236] width 349 height 66
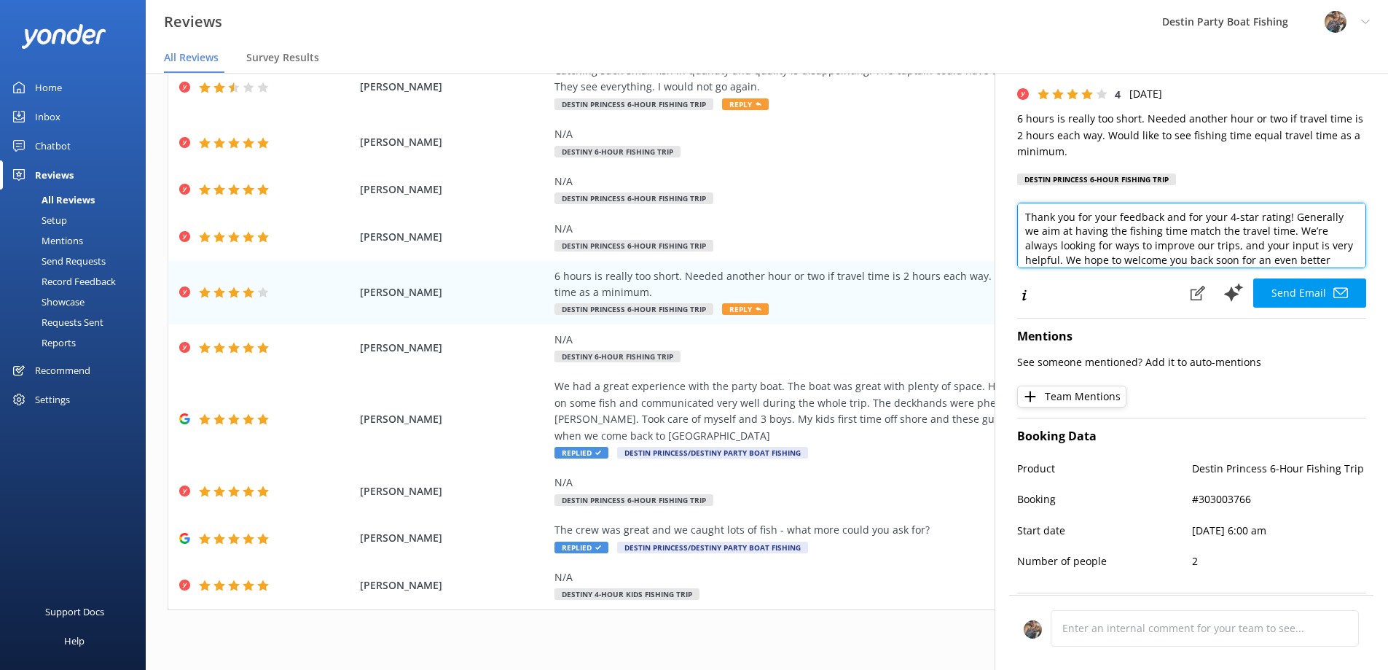
click at [1285, 230] on textarea "Hi [PERSON_NAME], Thank you for your feedback and for your 4-star rating! Gener…" at bounding box center [1191, 236] width 349 height 66
click at [1024, 246] on textarea "Hi [PERSON_NAME], Thank you for your feedback and for your 4-star rating! Gener…" at bounding box center [1191, 236] width 349 height 66
click at [1202, 246] on textarea "Hi [PERSON_NAME], Thank you for your feedback and for your 4-star rating! Gener…" at bounding box center [1191, 236] width 349 height 66
click at [1290, 246] on textarea "Hi [PERSON_NAME], Thank you for your feedback and for your 4-star rating! Gener…" at bounding box center [1191, 236] width 349 height 66
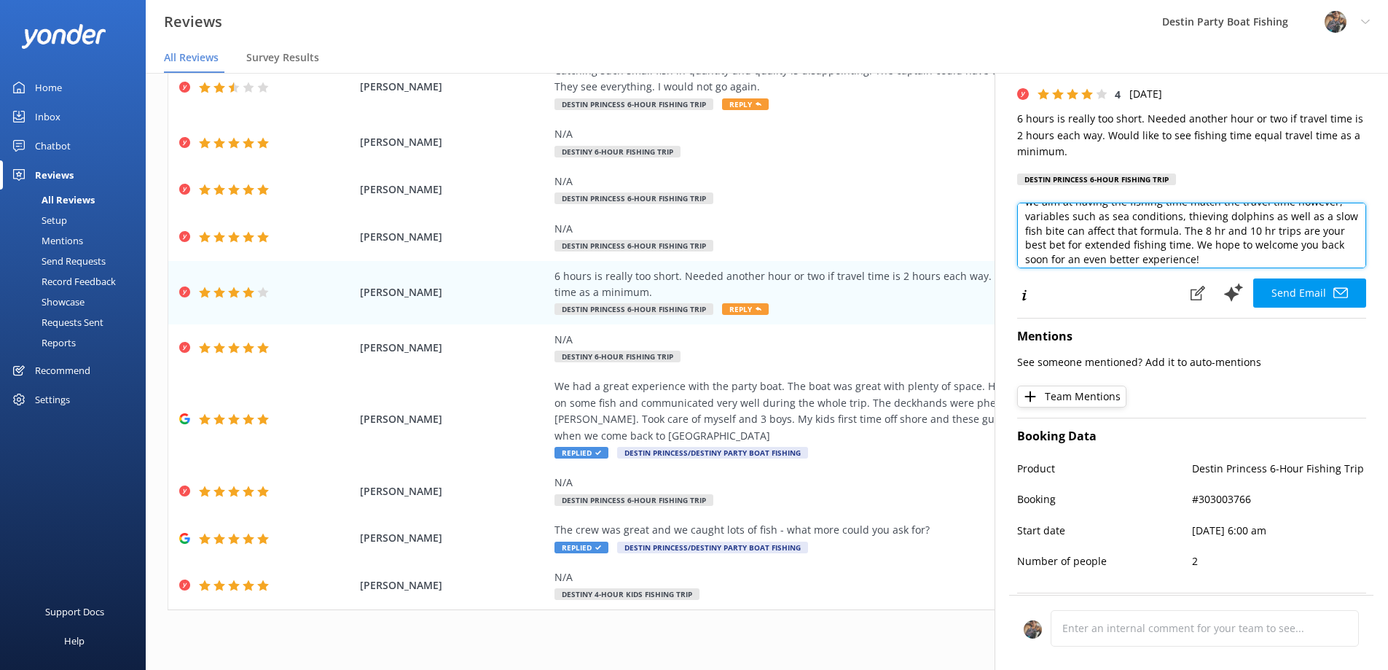
click at [1240, 232] on textarea "Hi [PERSON_NAME], Thank you for your feedback and for your 4-star rating! Gener…" at bounding box center [1191, 236] width 349 height 66
click at [1241, 230] on textarea "Hi [PERSON_NAME], Thank you for your feedback and for your 4-star rating! Gener…" at bounding box center [1191, 236] width 349 height 66
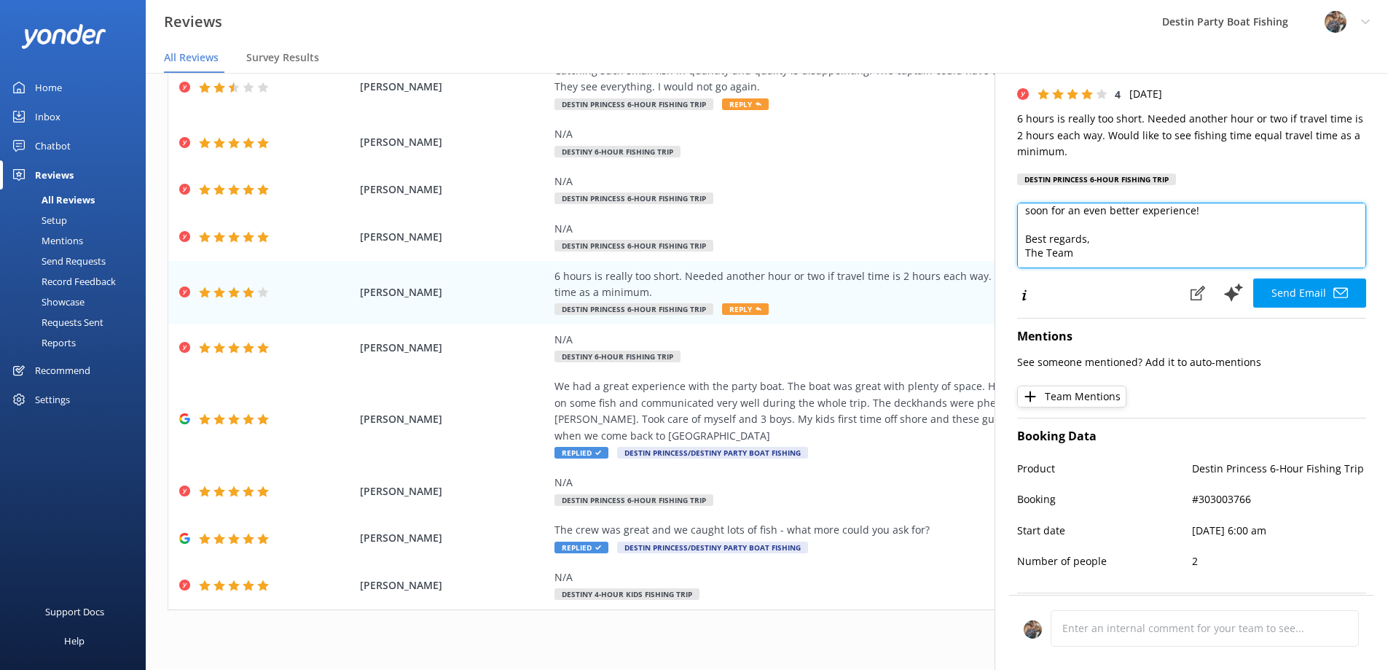
scroll to position [145, 0]
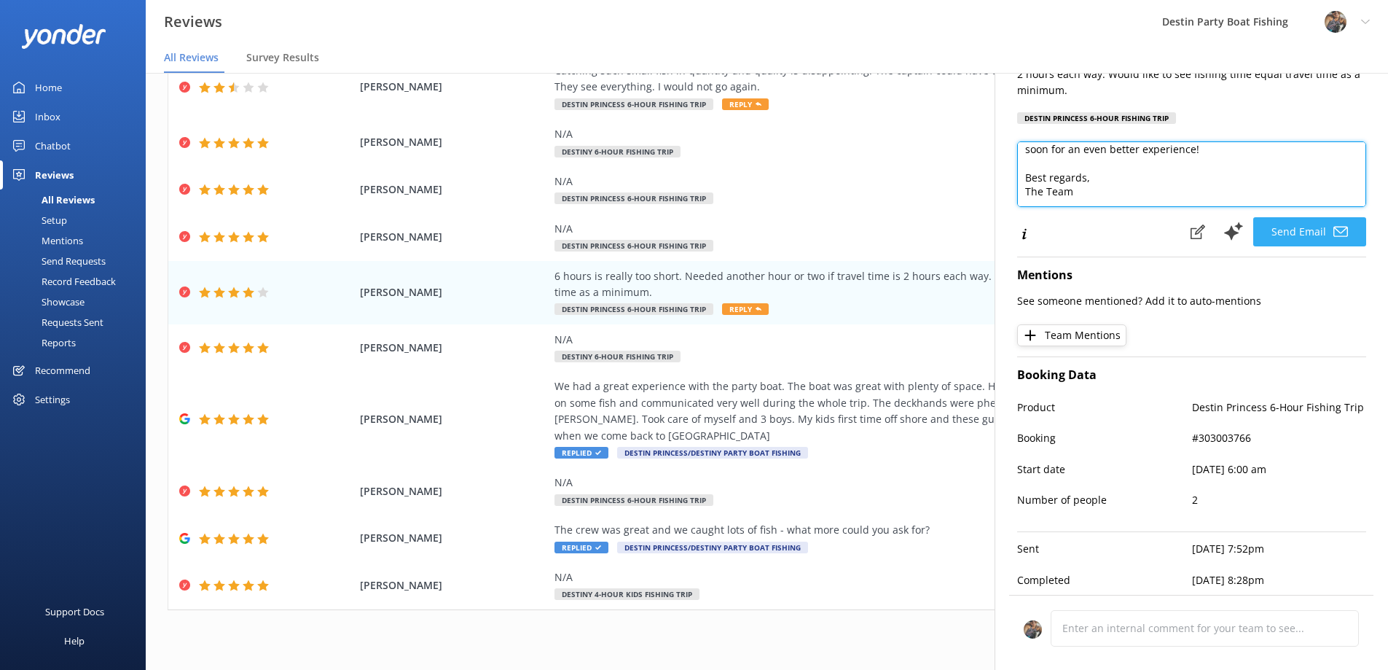
type textarea "Hi [PERSON_NAME], Thank you for your feedback and for your 4-star rating! Gener…"
click at [1286, 222] on button "Send Email" at bounding box center [1309, 231] width 113 height 29
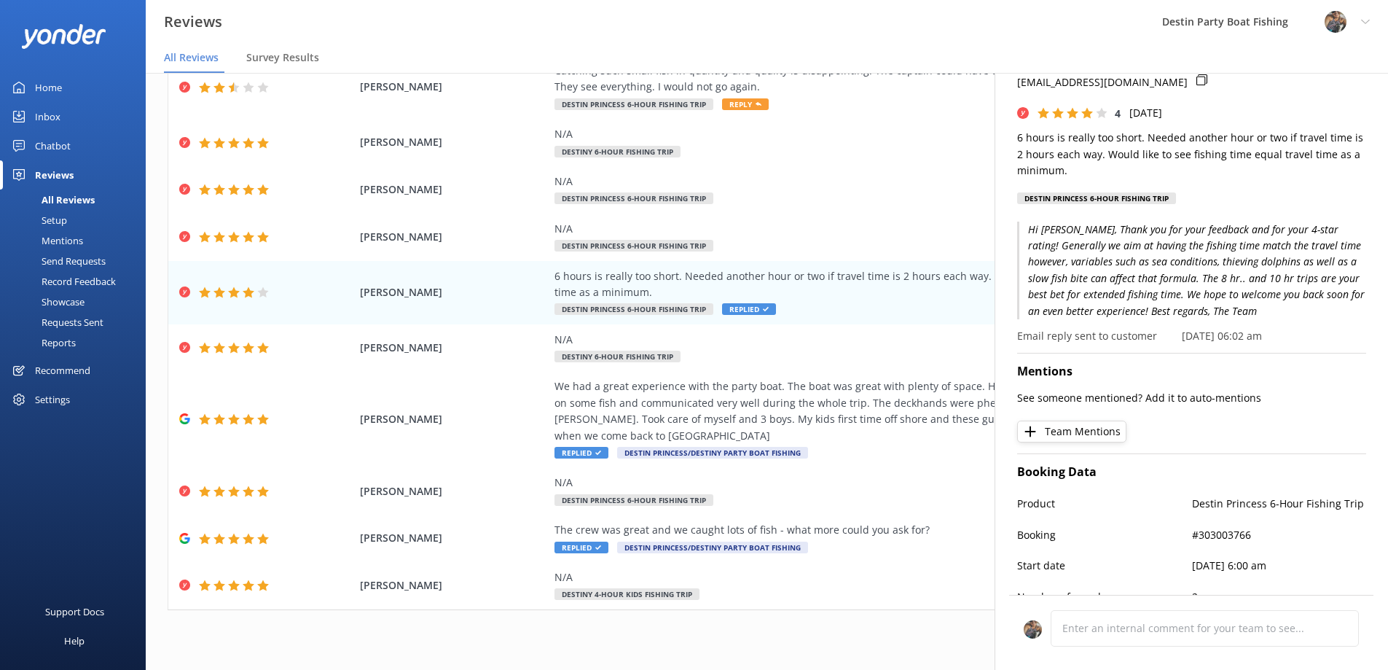
scroll to position [0, 0]
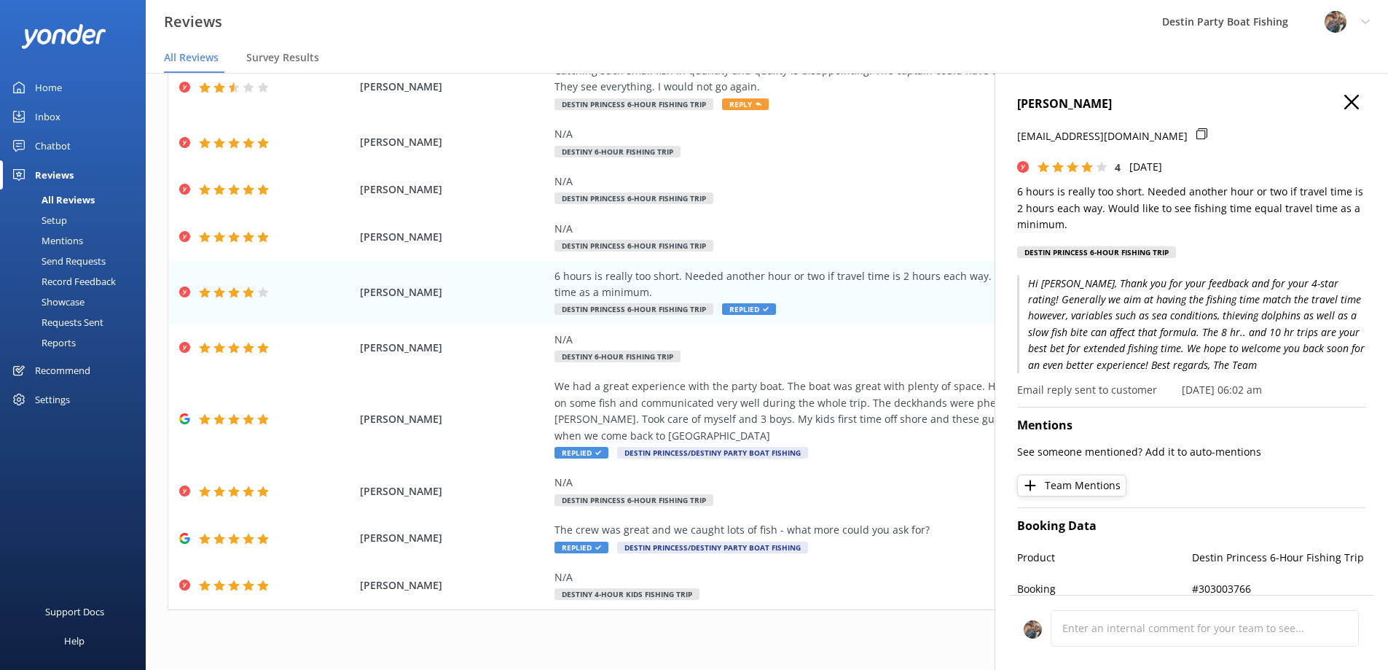
click at [1344, 103] on use at bounding box center [1351, 102] width 15 height 15
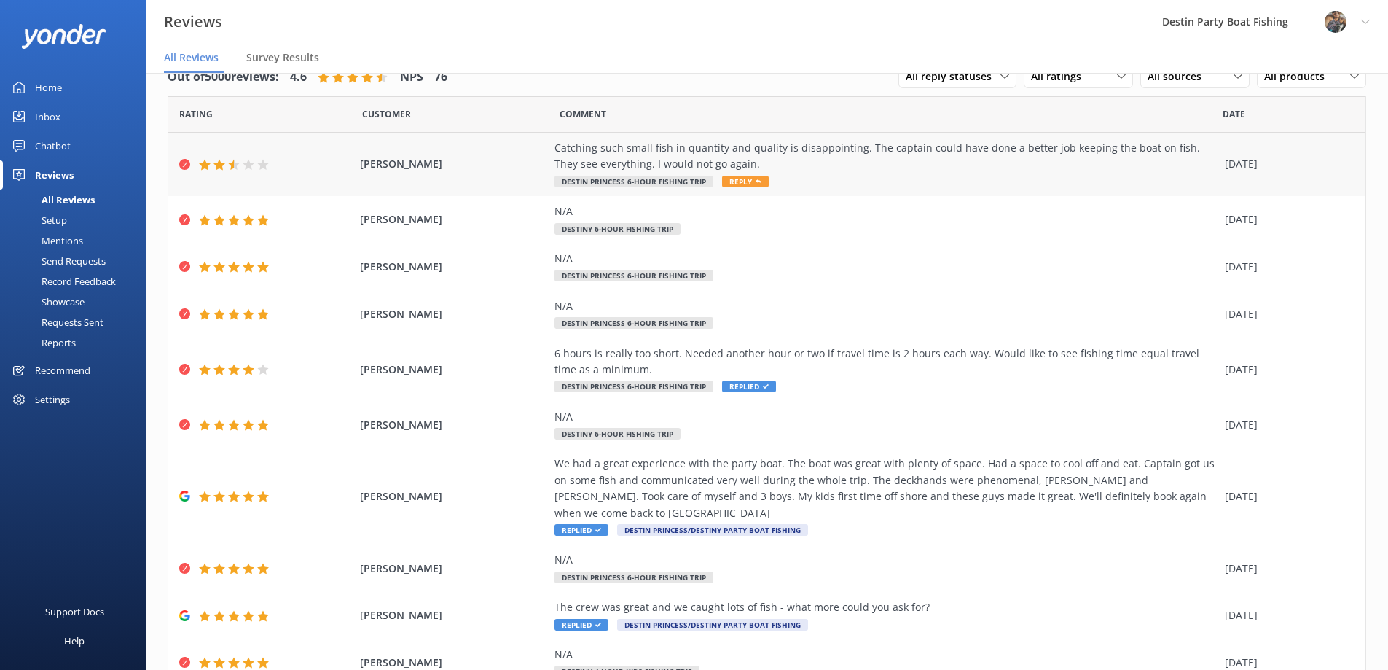
click at [740, 179] on span "Reply" at bounding box center [745, 182] width 47 height 12
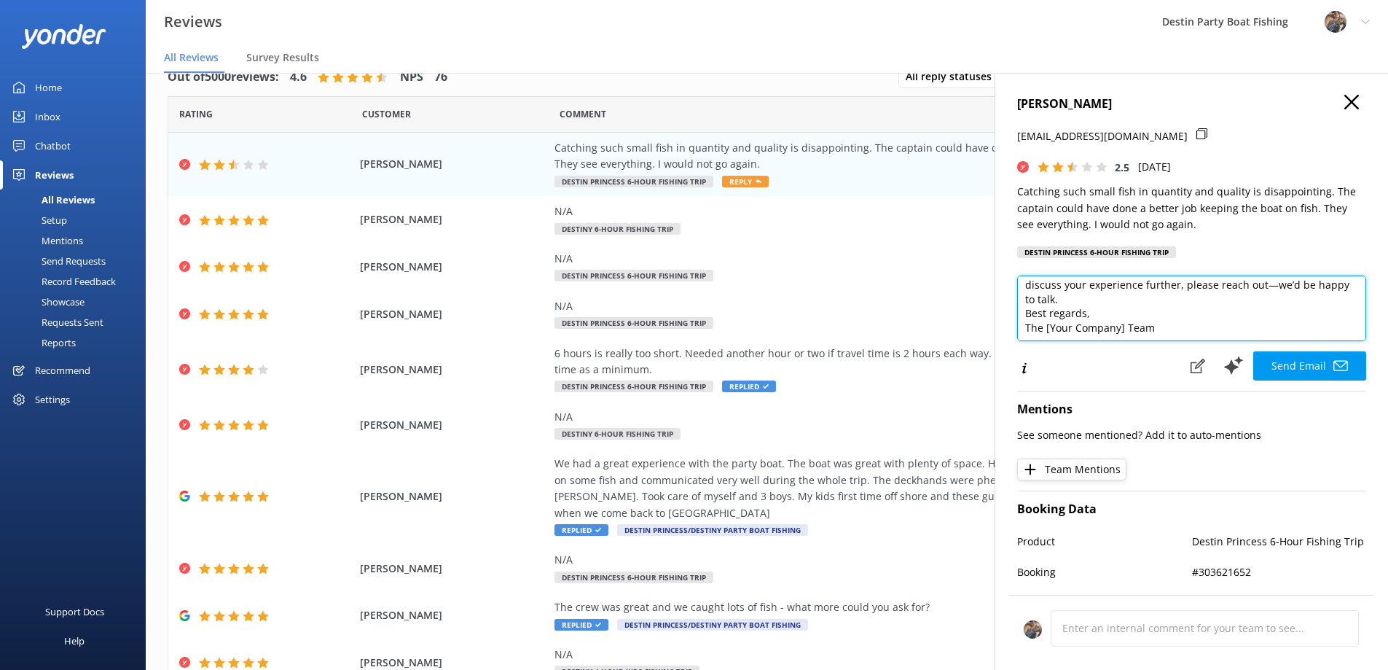
scroll to position [65, 0]
drag, startPoint x: 1050, startPoint y: 316, endPoint x: 1167, endPoint y: 328, distance: 117.9
click at [1167, 328] on textarea "Hi [PERSON_NAME], Thank you for taking the time to share your feedback. We're s…" at bounding box center [1191, 308] width 349 height 66
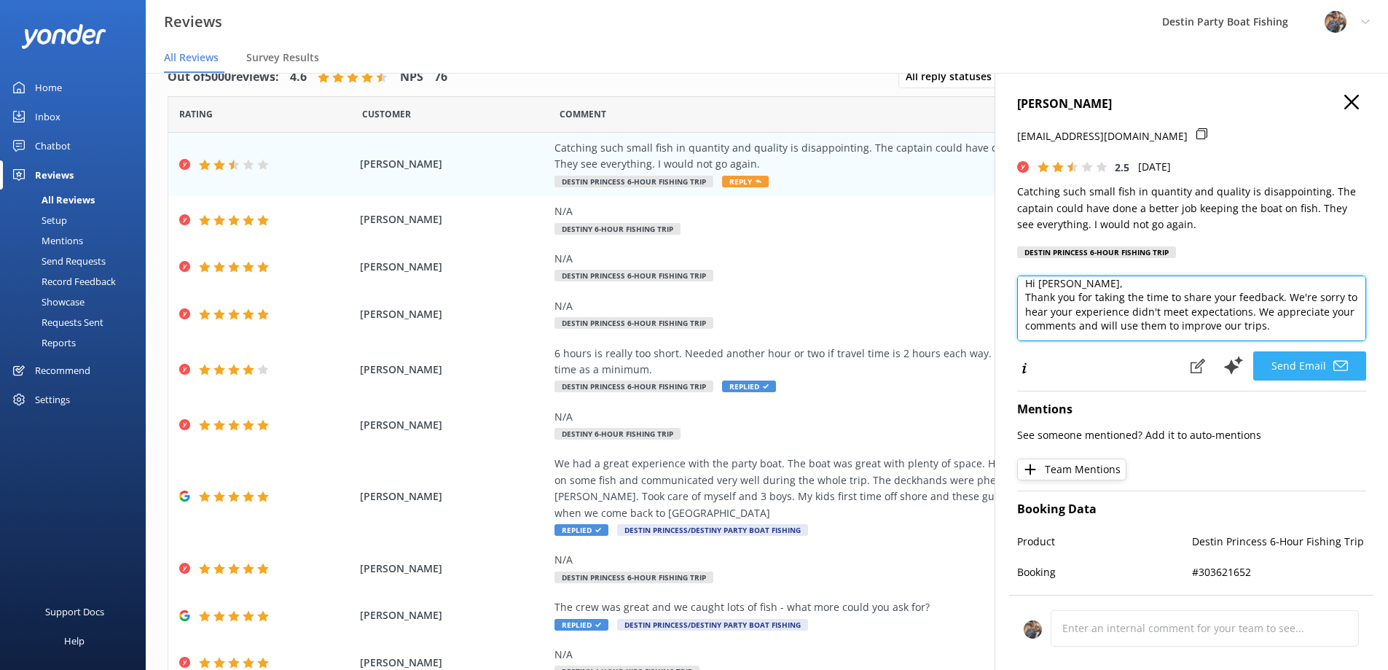
type textarea "Hi [PERSON_NAME], Thank you for taking the time to share your feedback. We're s…"
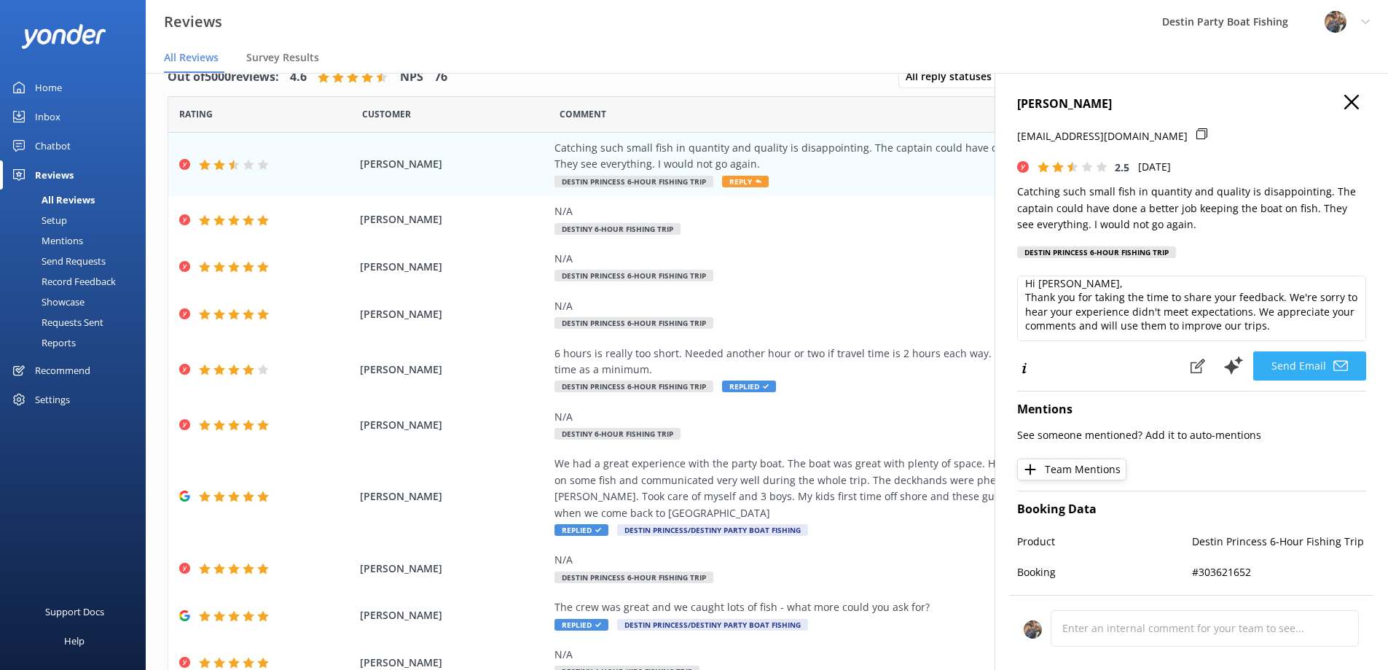
click at [1293, 368] on button "Send Email" at bounding box center [1309, 365] width 113 height 29
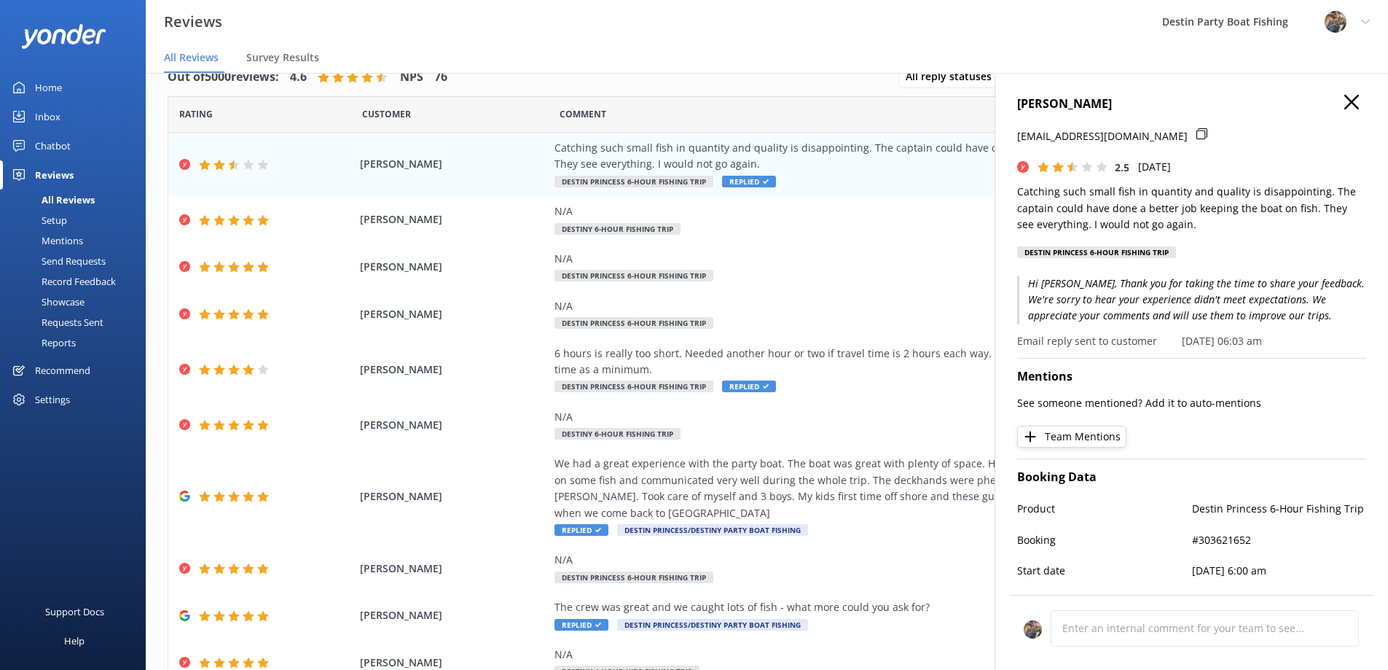
click at [1344, 95] on icon at bounding box center [1351, 102] width 15 height 15
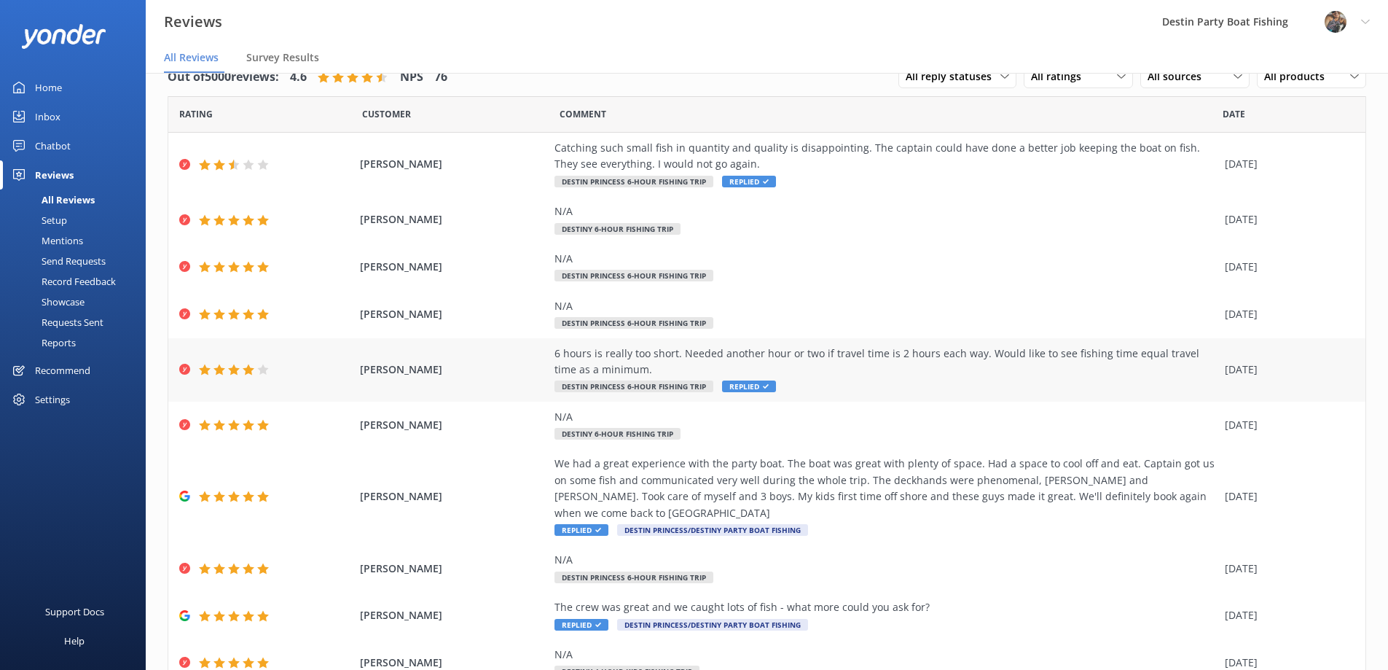
scroll to position [77, 0]
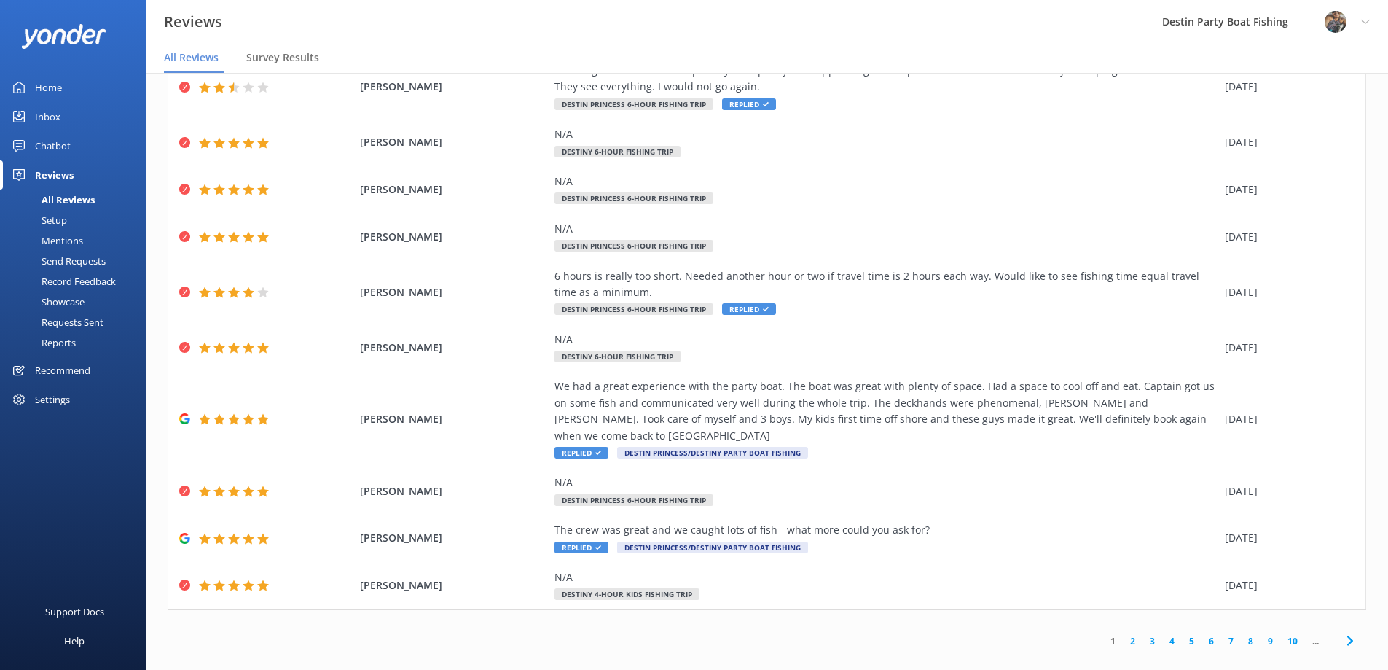
click at [47, 115] on div "Inbox" at bounding box center [48, 116] width 26 height 29
